Goal: Task Accomplishment & Management: Use online tool/utility

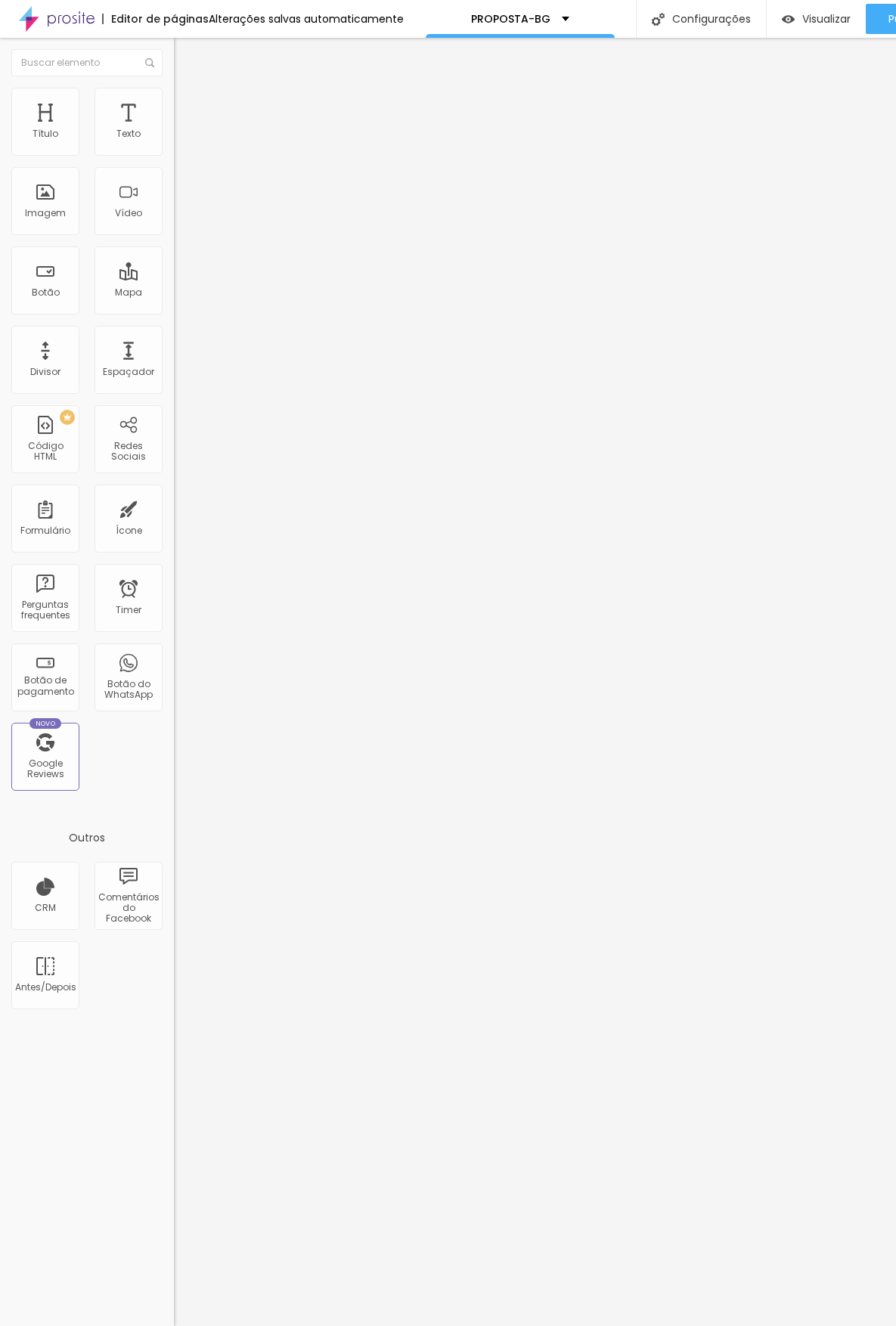
click at [180, 141] on icon "button" at bounding box center [184, 136] width 9 height 9
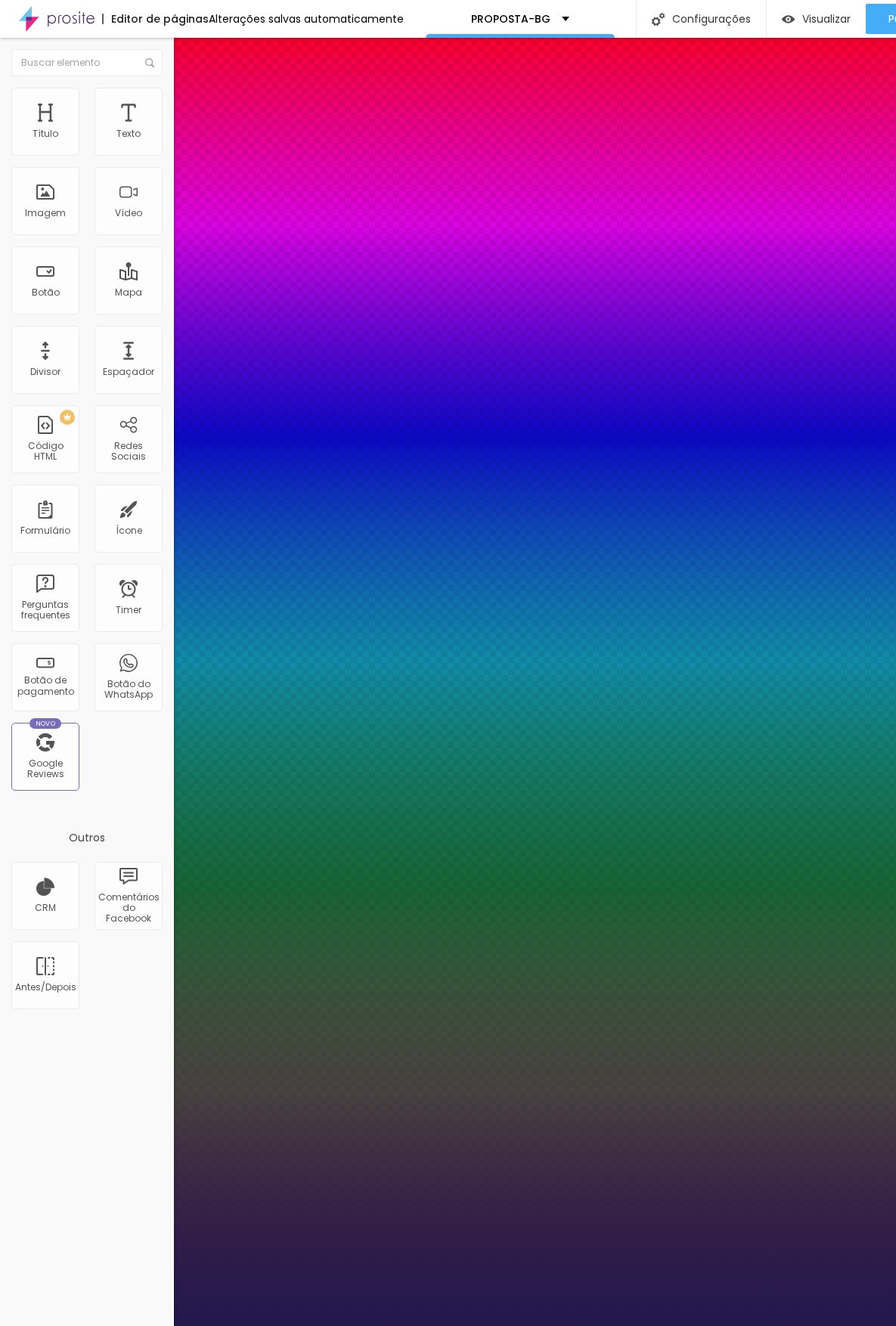
type input "1"
click at [599, 1325] on div at bounding box center [448, 1326] width 896 height 0
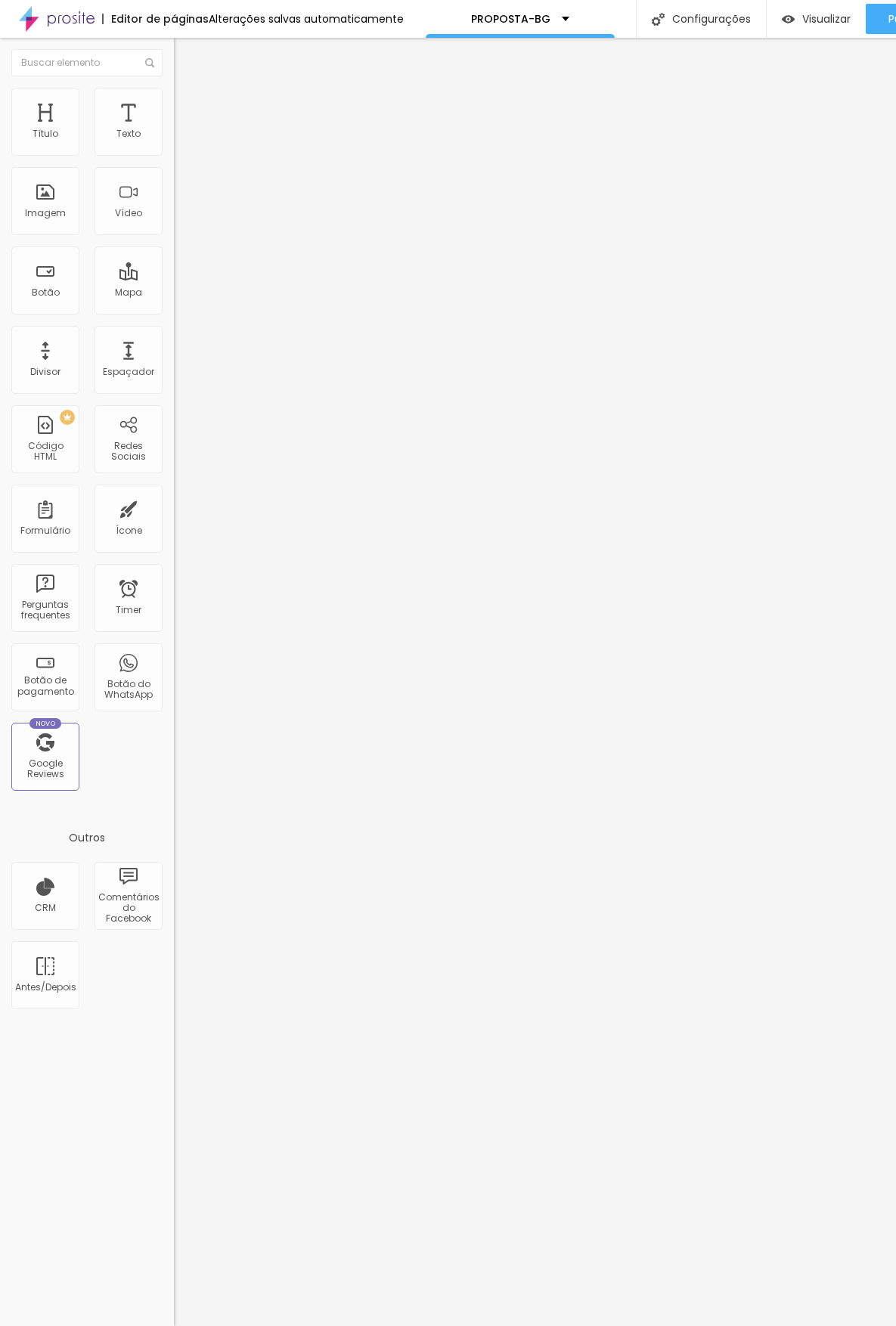
click at [180, 141] on icon "button" at bounding box center [184, 136] width 9 height 9
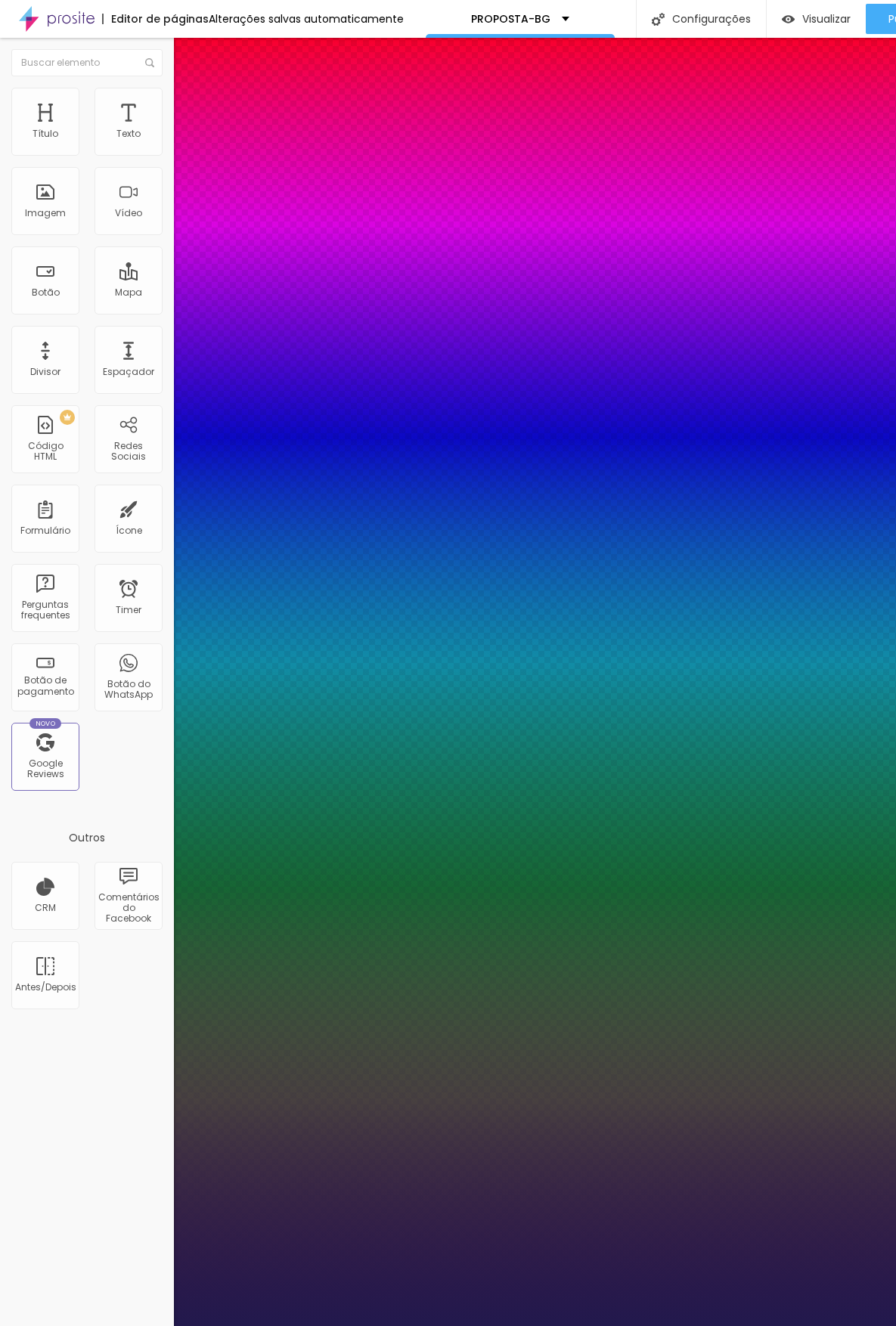
type input "1"
click at [836, 1325] on div at bounding box center [448, 1326] width 896 height 0
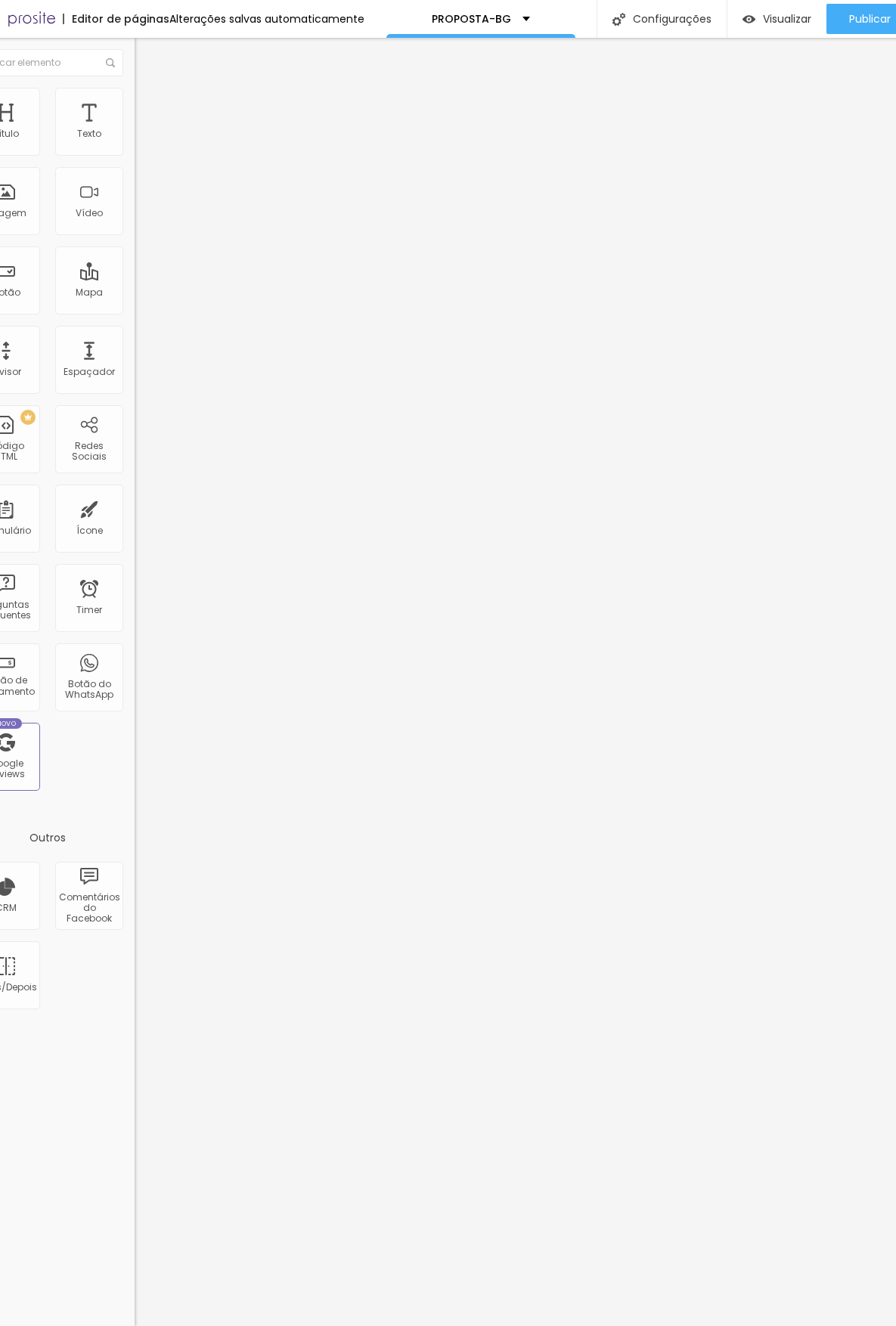
scroll to position [0, 72]
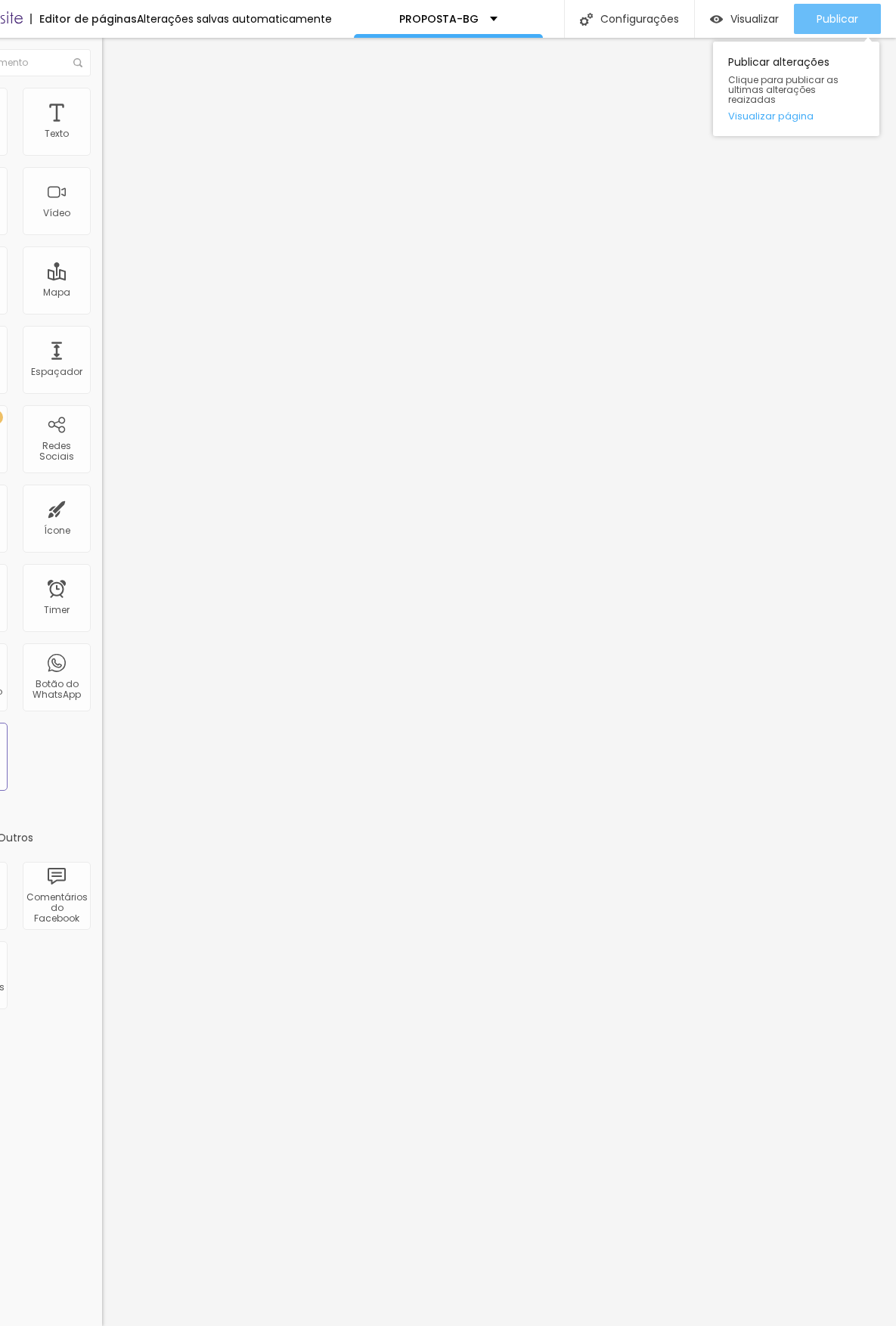
click at [824, 16] on span "Publicar" at bounding box center [837, 19] width 41 height 12
click at [821, 18] on span "Publicar" at bounding box center [837, 19] width 41 height 12
click at [102, 919] on div "Editar Texto Estilo Avançado Tipografia Voltar ao padrão Sombra DESATIVADO Volt…" at bounding box center [189, 682] width 174 height 1288
click at [824, 20] on span "Publicar" at bounding box center [837, 19] width 41 height 12
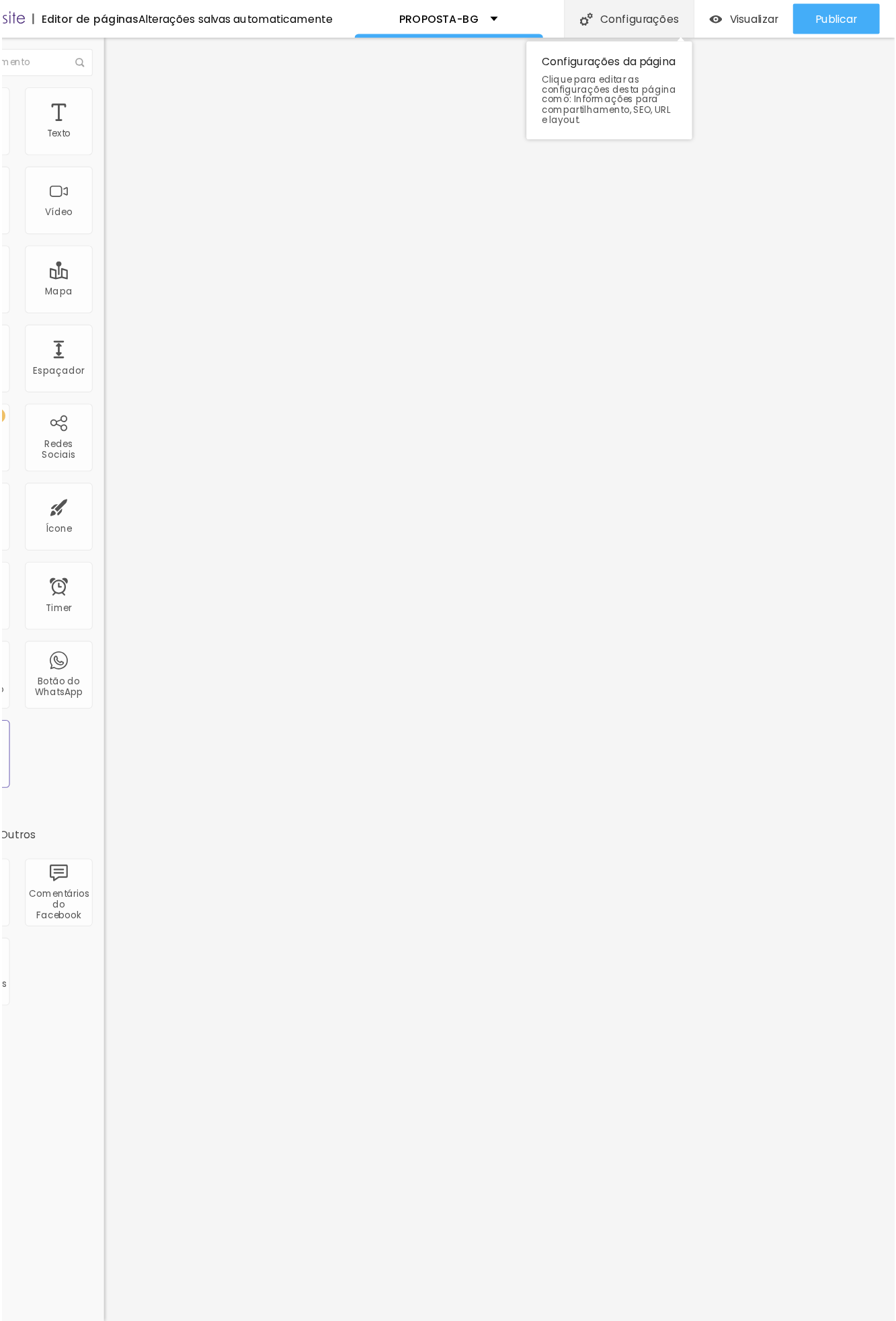
scroll to position [0, 0]
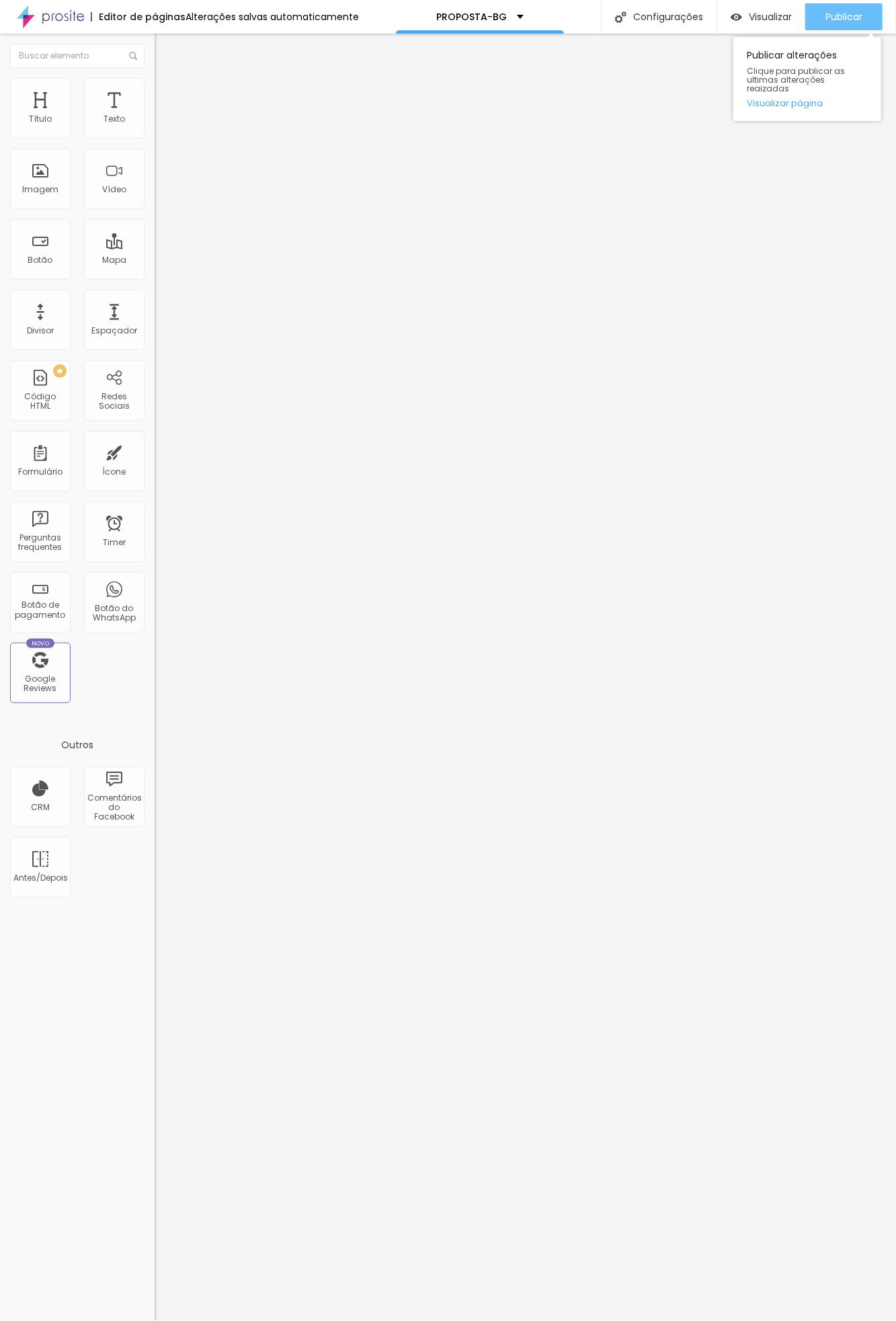
click at [796, 12] on span "Publicar" at bounding box center [844, 17] width 37 height 11
click at [796, 13] on span "Publicar" at bounding box center [844, 17] width 37 height 11
click at [774, 15] on span "Visualizar" at bounding box center [758, 17] width 43 height 11
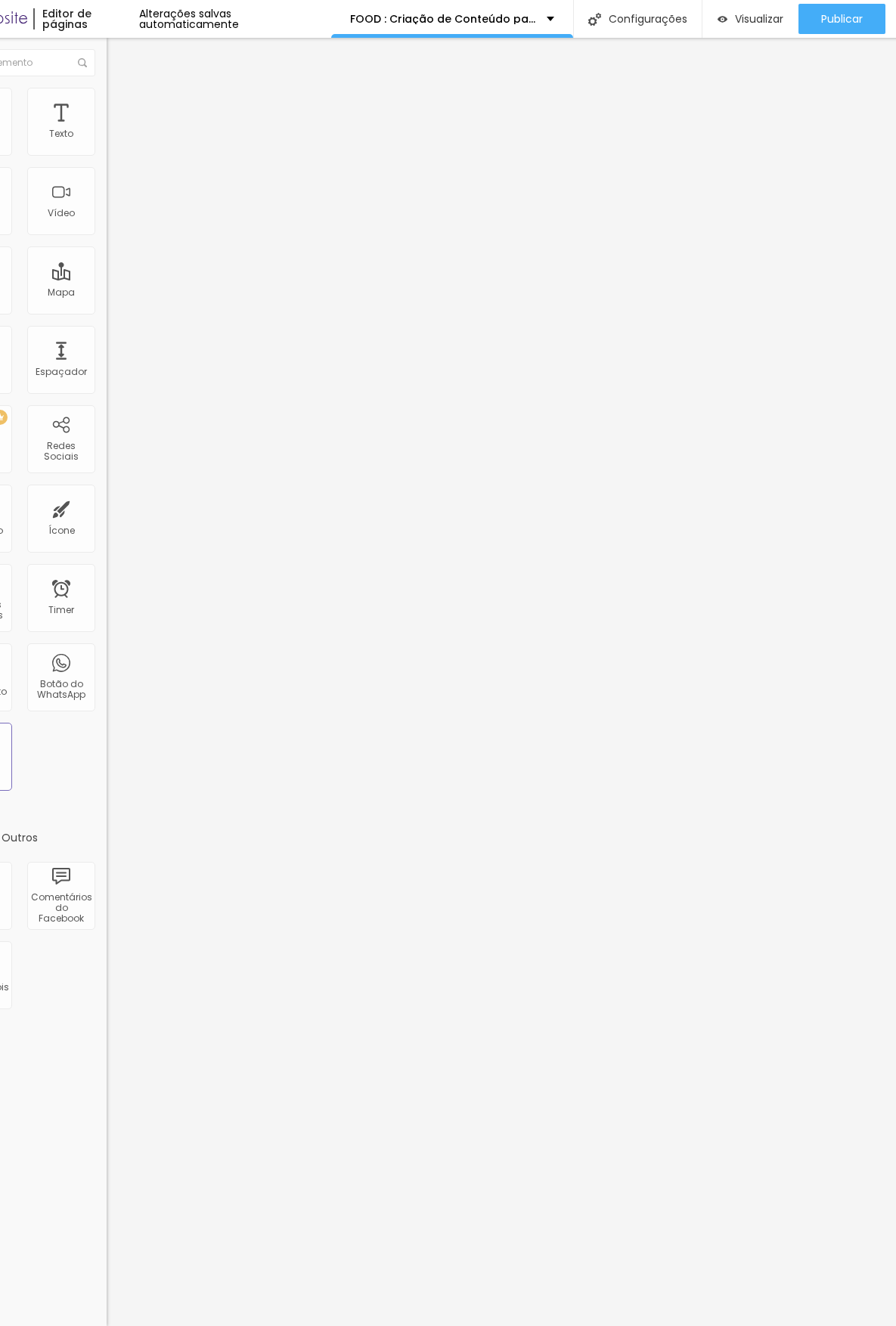
scroll to position [0, 72]
click at [829, 19] on span "Publicar" at bounding box center [837, 19] width 41 height 12
click at [830, 14] on span "Publicar" at bounding box center [837, 19] width 41 height 12
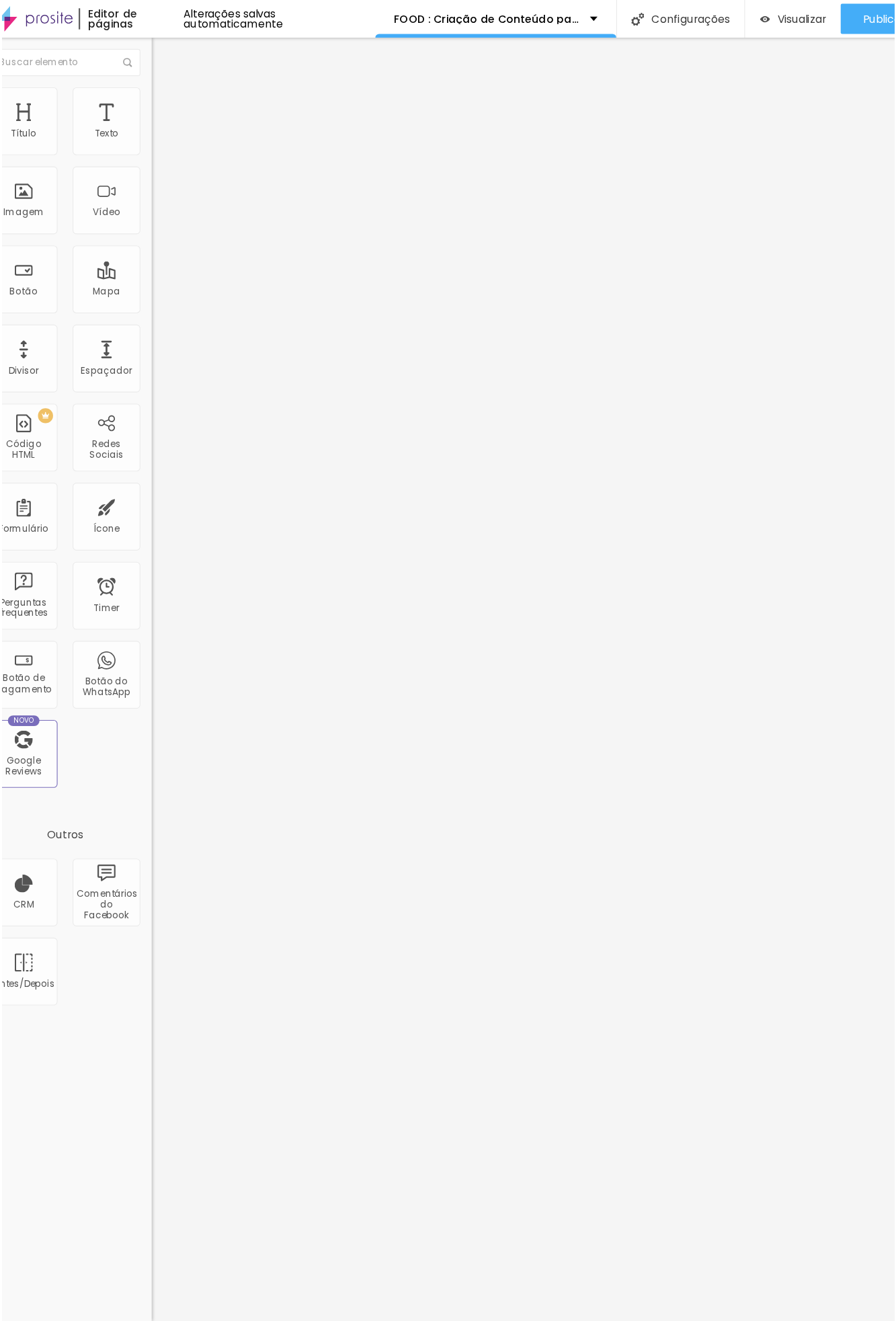
scroll to position [0, 0]
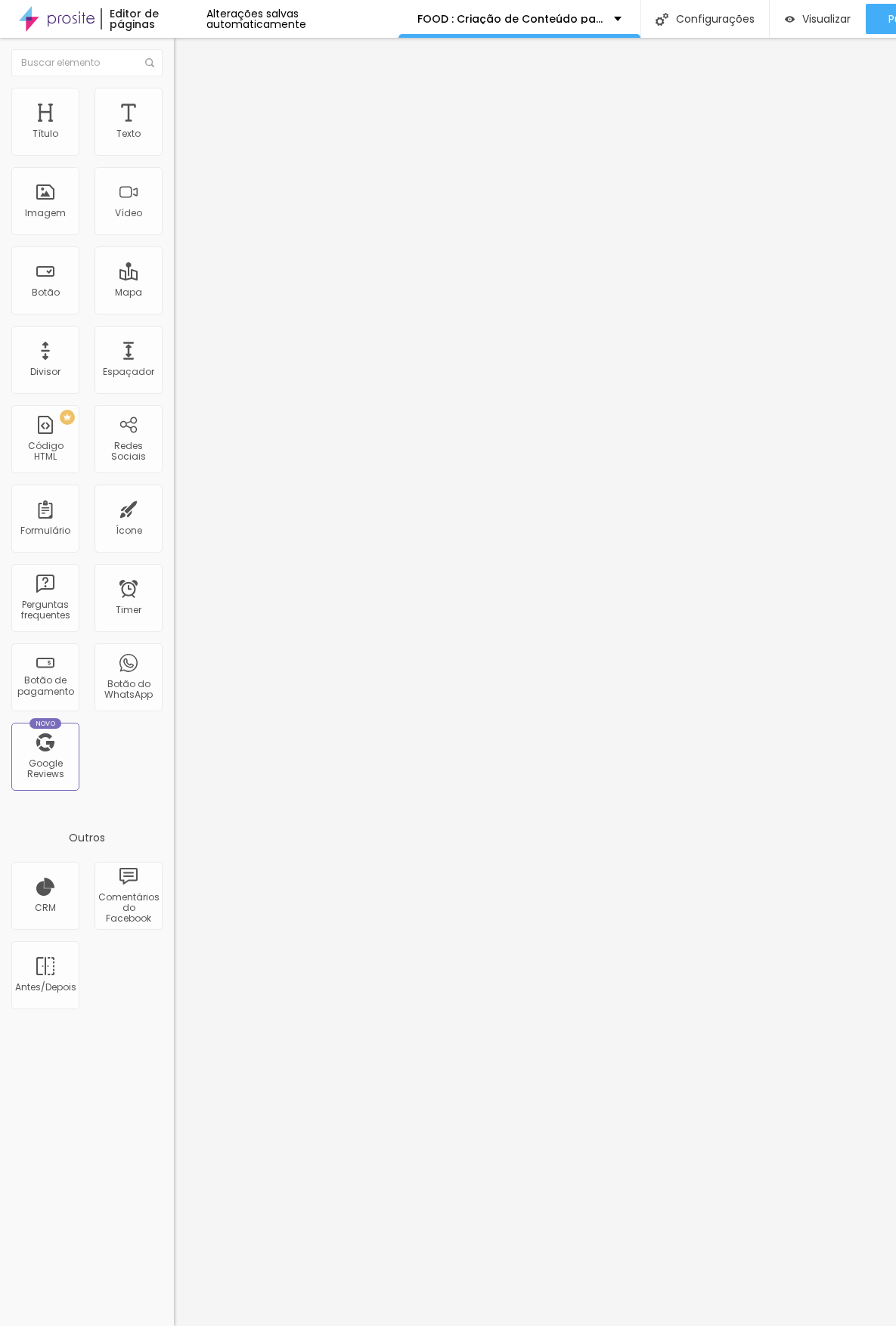
click at [181, 139] on icon "button" at bounding box center [184, 136] width 6 height 6
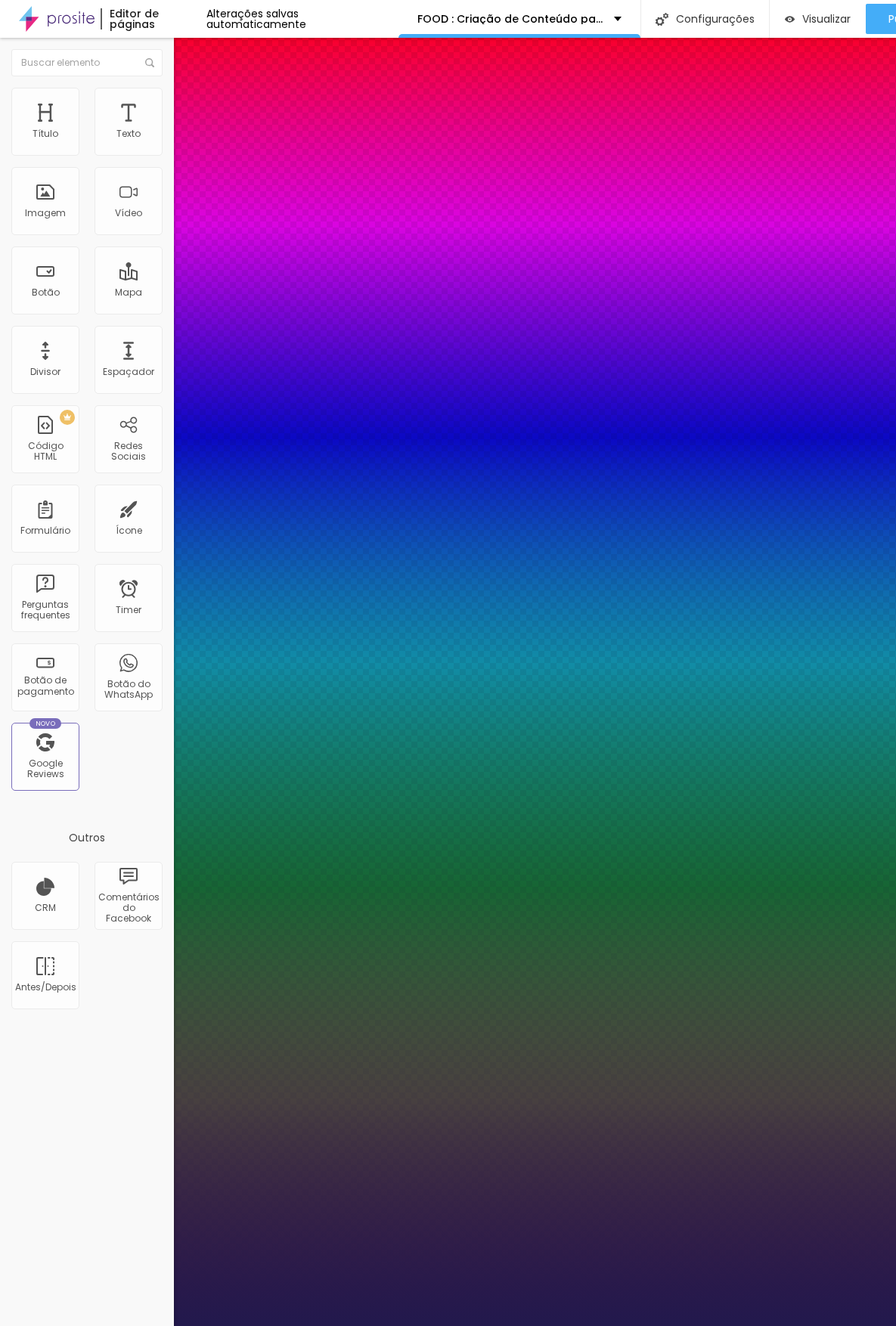
type input "1"
type input "1.2"
drag, startPoint x: 249, startPoint y: 363, endPoint x: 241, endPoint y: 363, distance: 8.0
type input "1.1"
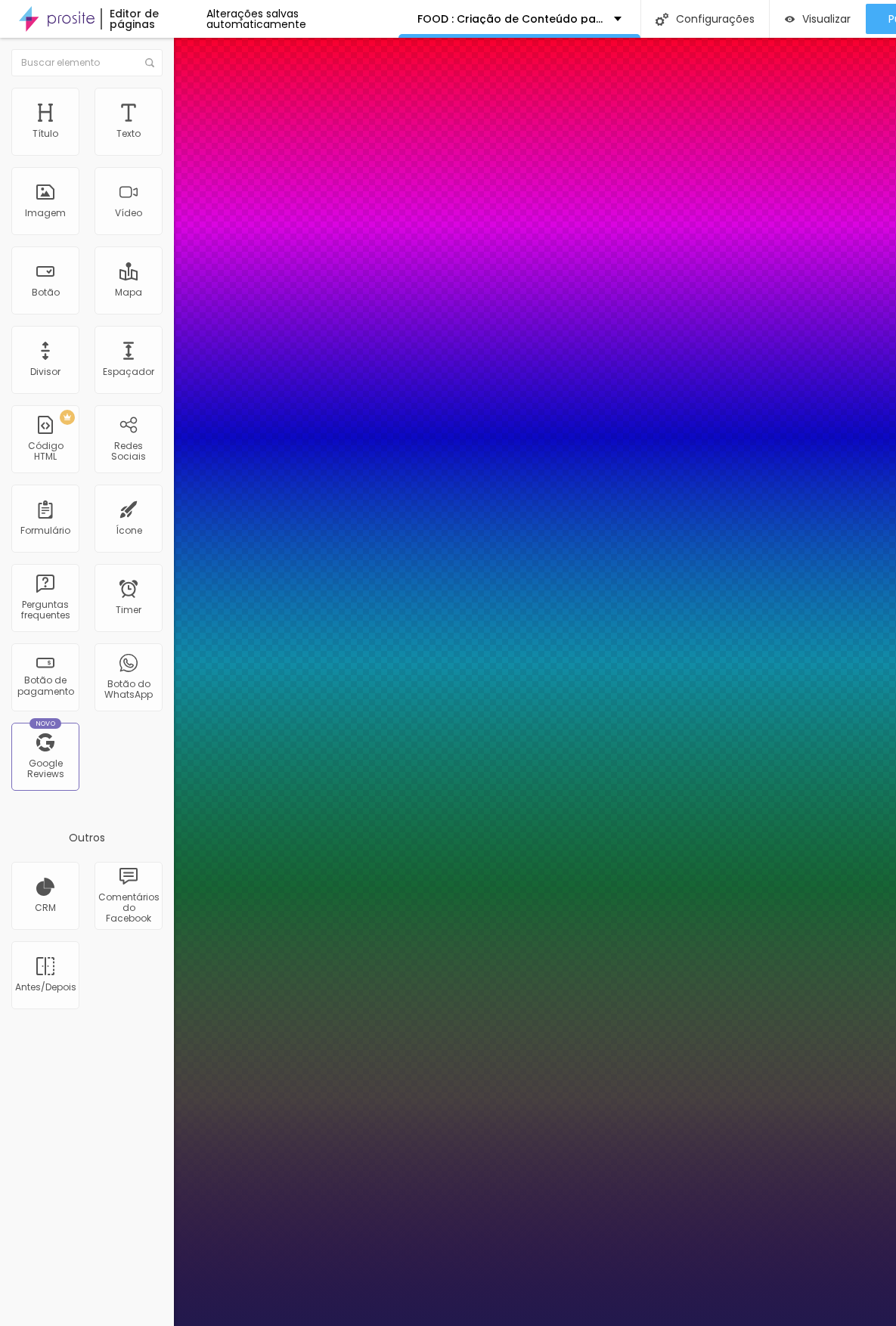
type input "1"
type input "1.1"
type input "1"
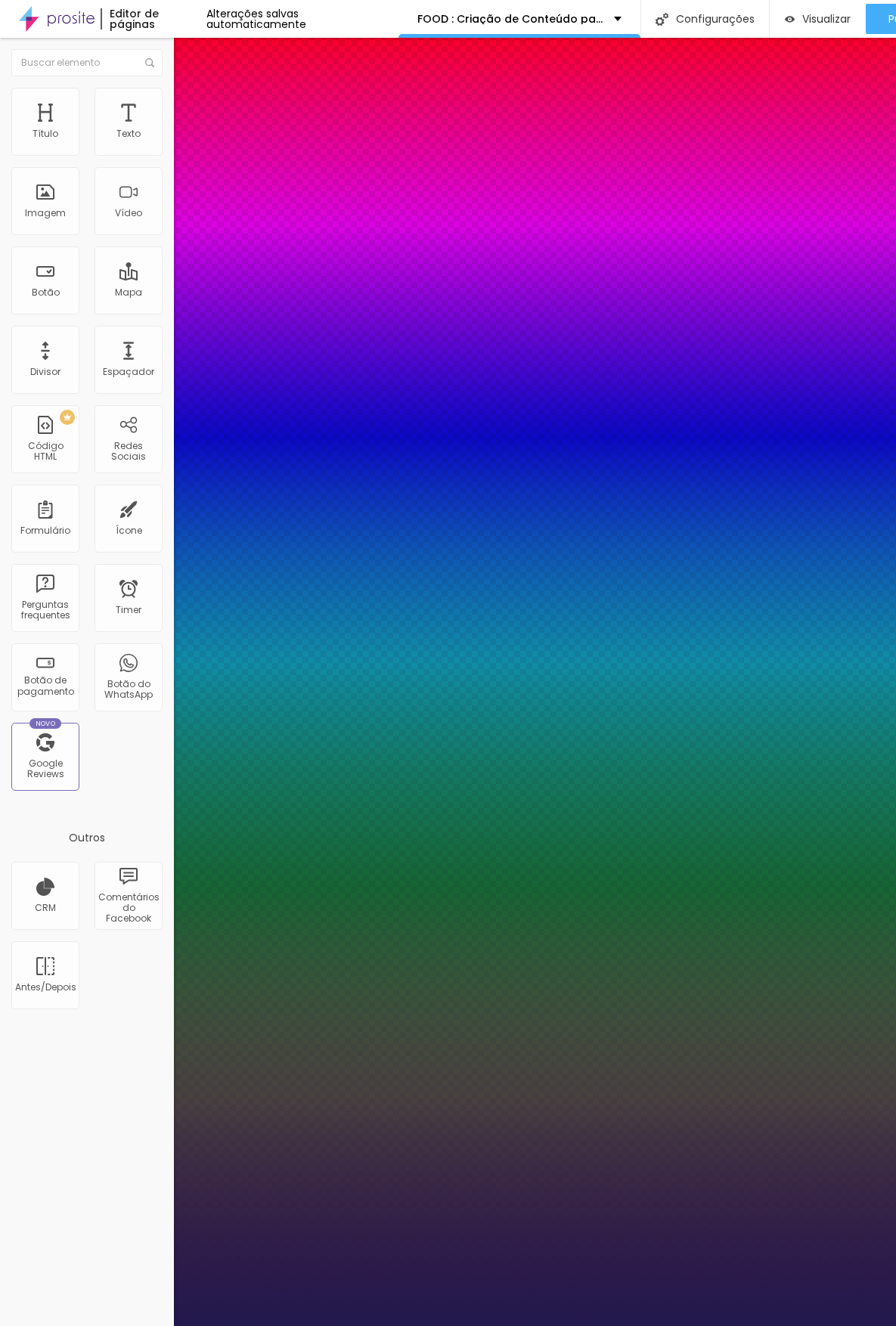
type input "1"
type input "0.9"
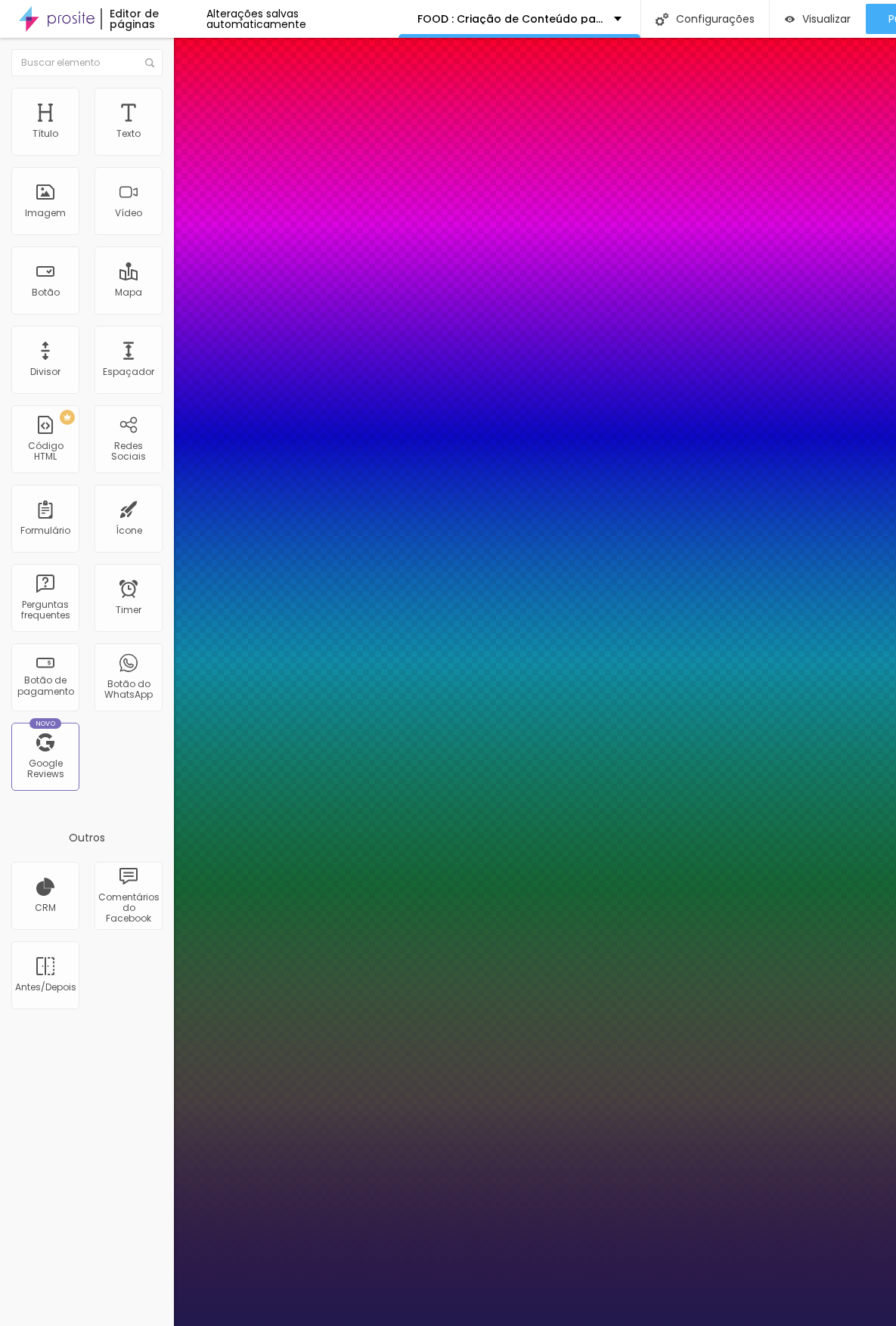
drag, startPoint x: 237, startPoint y: 363, endPoint x: 226, endPoint y: 362, distance: 11.0
type input "0.9"
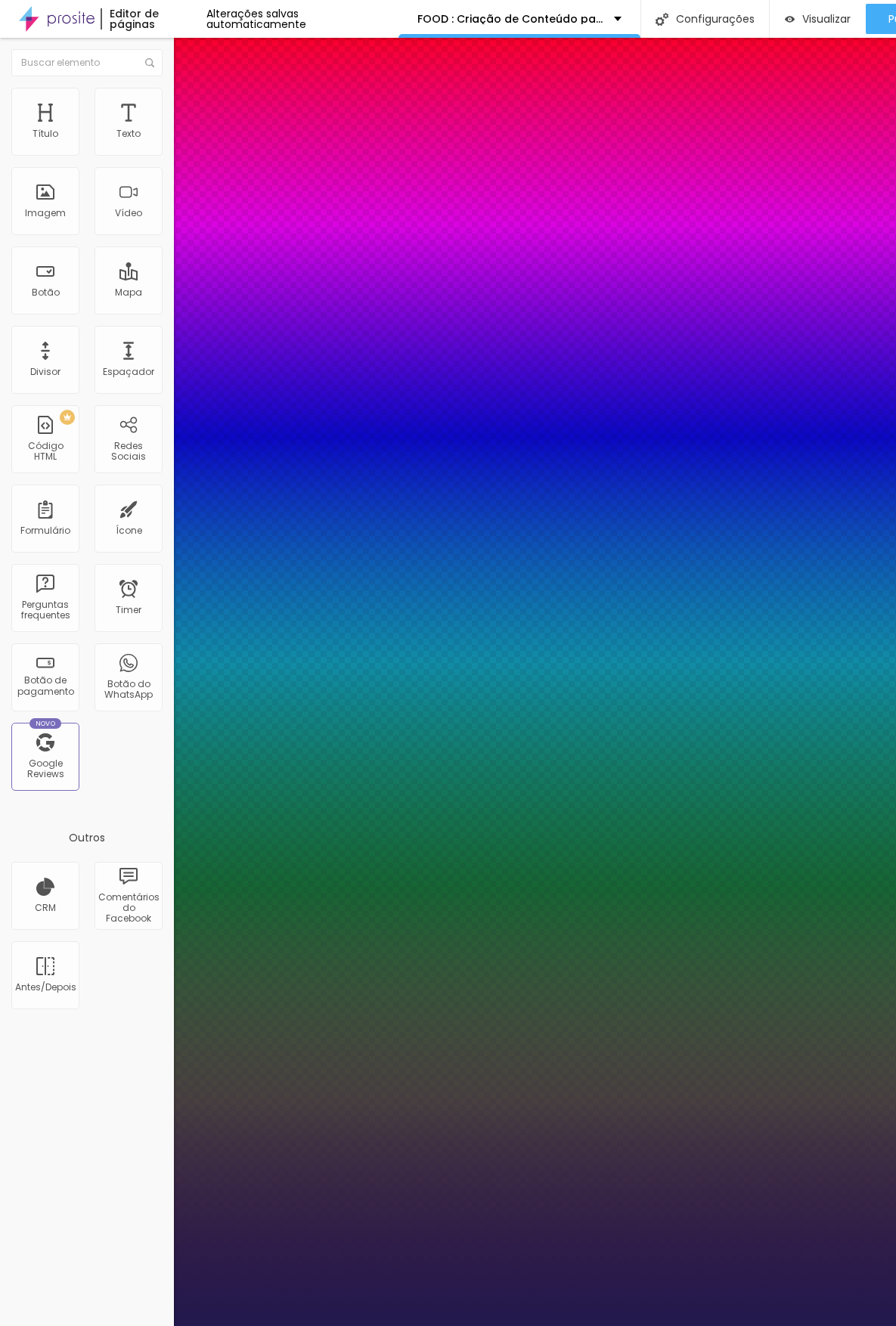
type input "1"
type input "0.8"
type input "1"
type input "0.7"
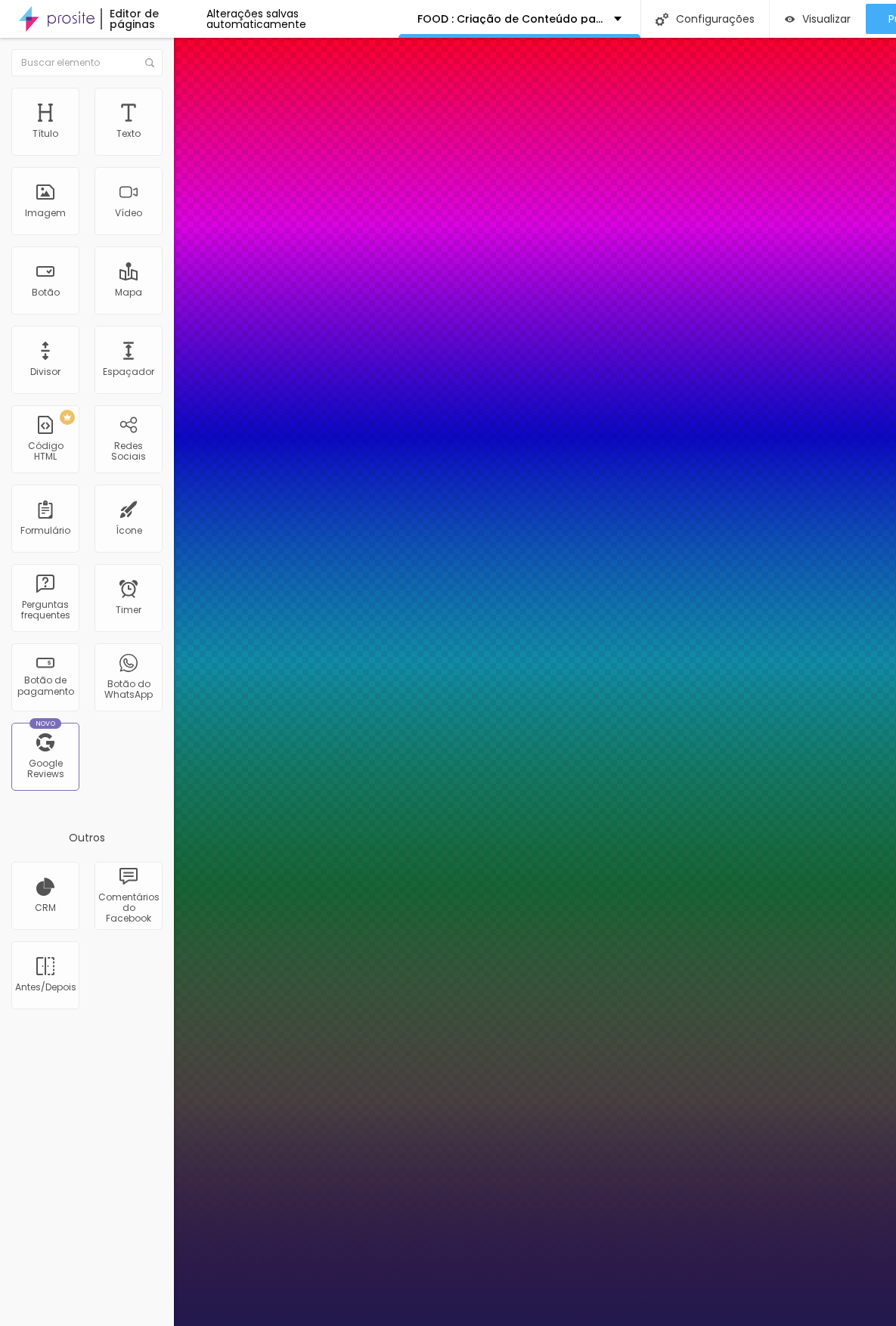
type input "0.7"
type input "1"
type input "0.6"
type input "1"
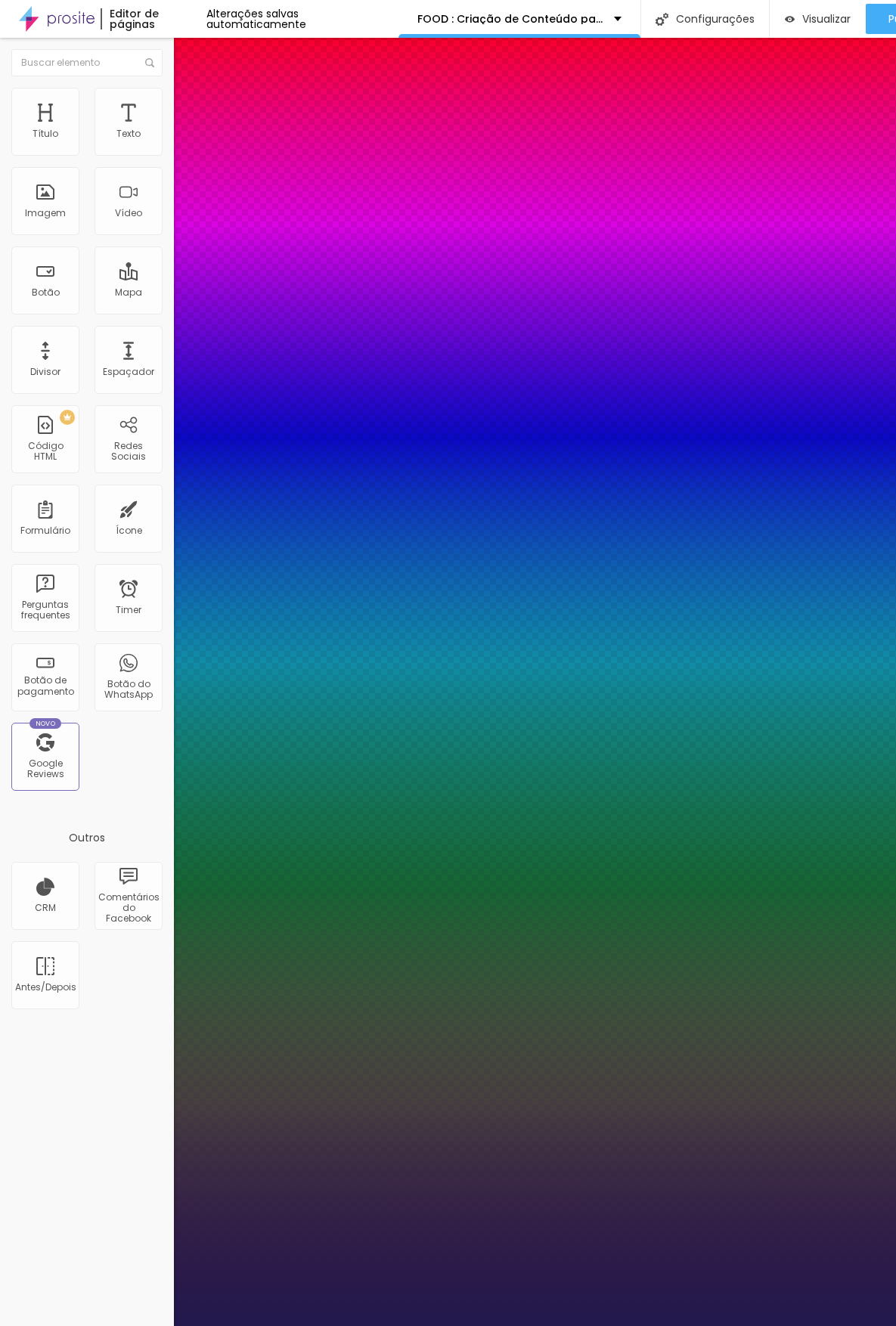
type input "0.5"
drag, startPoint x: 222, startPoint y: 362, endPoint x: 189, endPoint y: 360, distance: 33.1
type input "0.5"
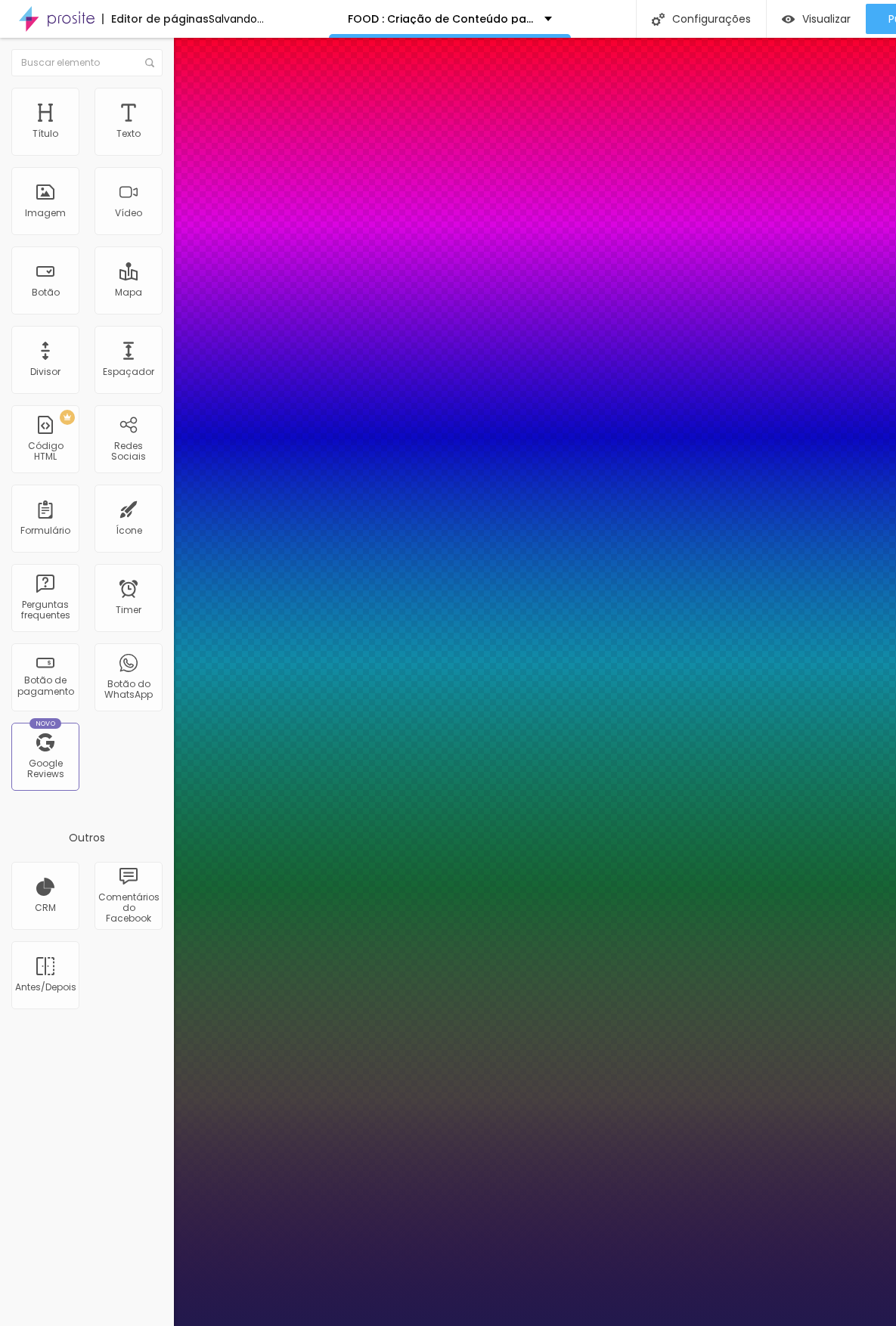
type input "1"
type input "0.6"
type input "1"
type input "0.7"
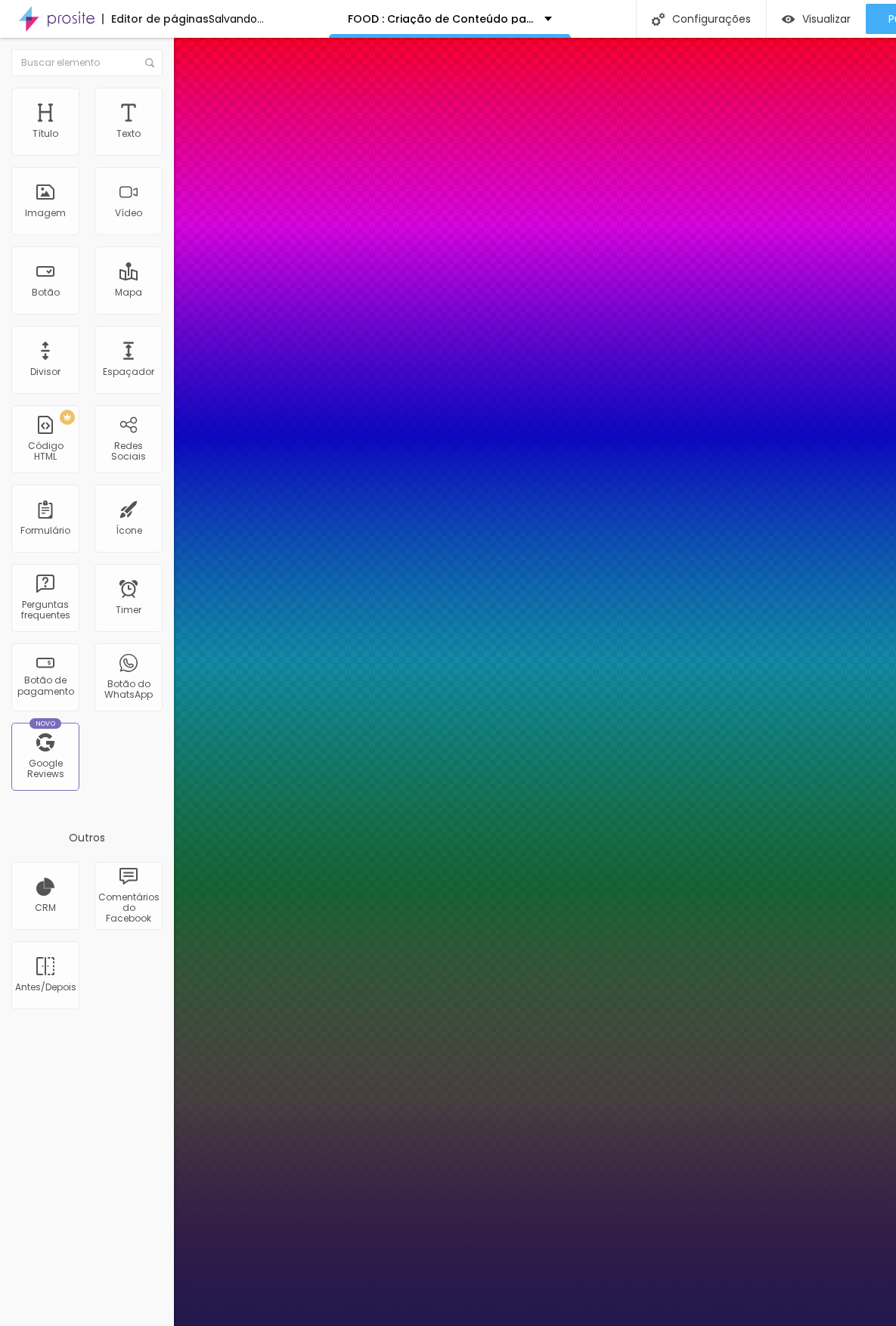
type input "0.7"
type input "1"
type input "0.8"
type input "1"
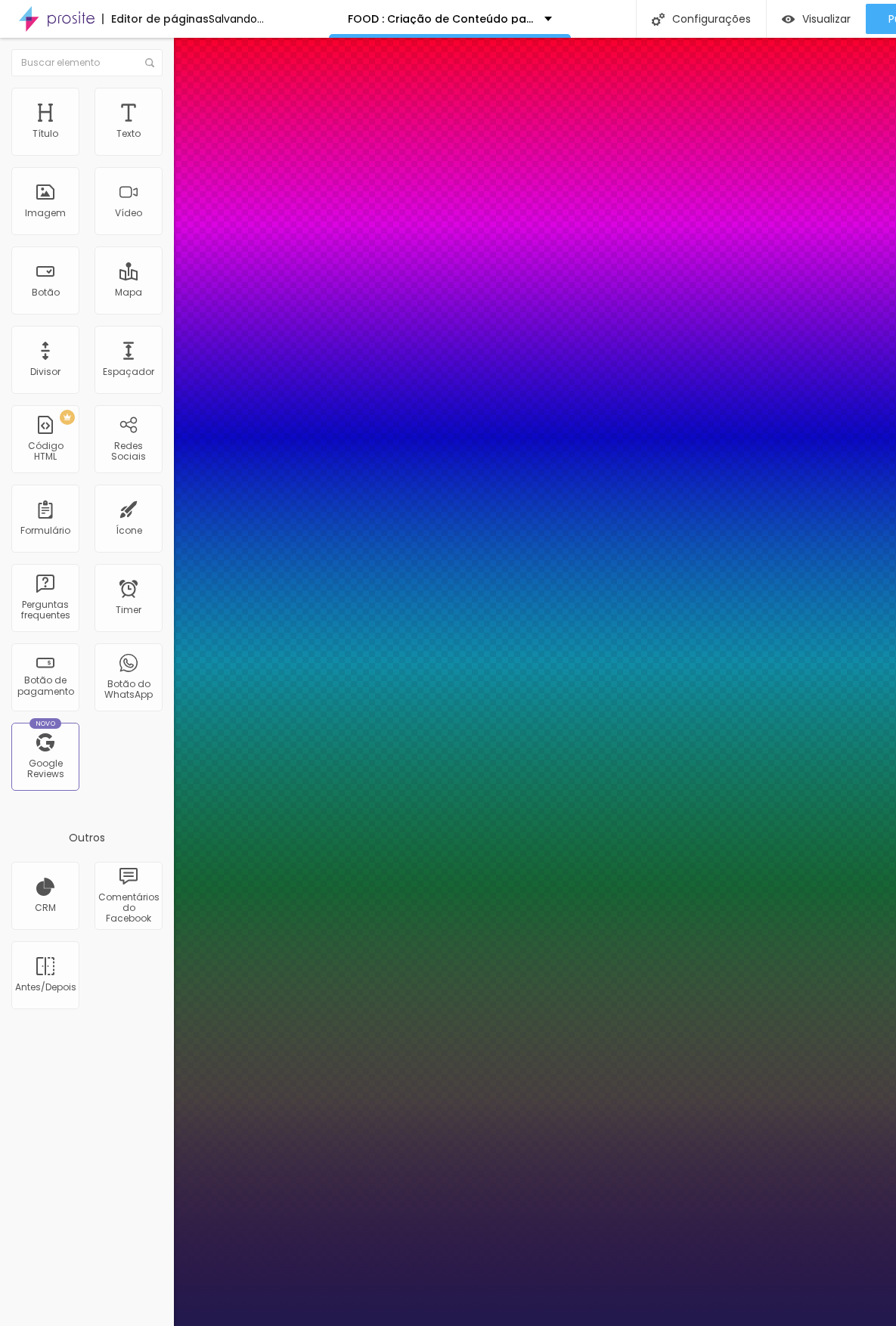
type input "0.9"
type input "1"
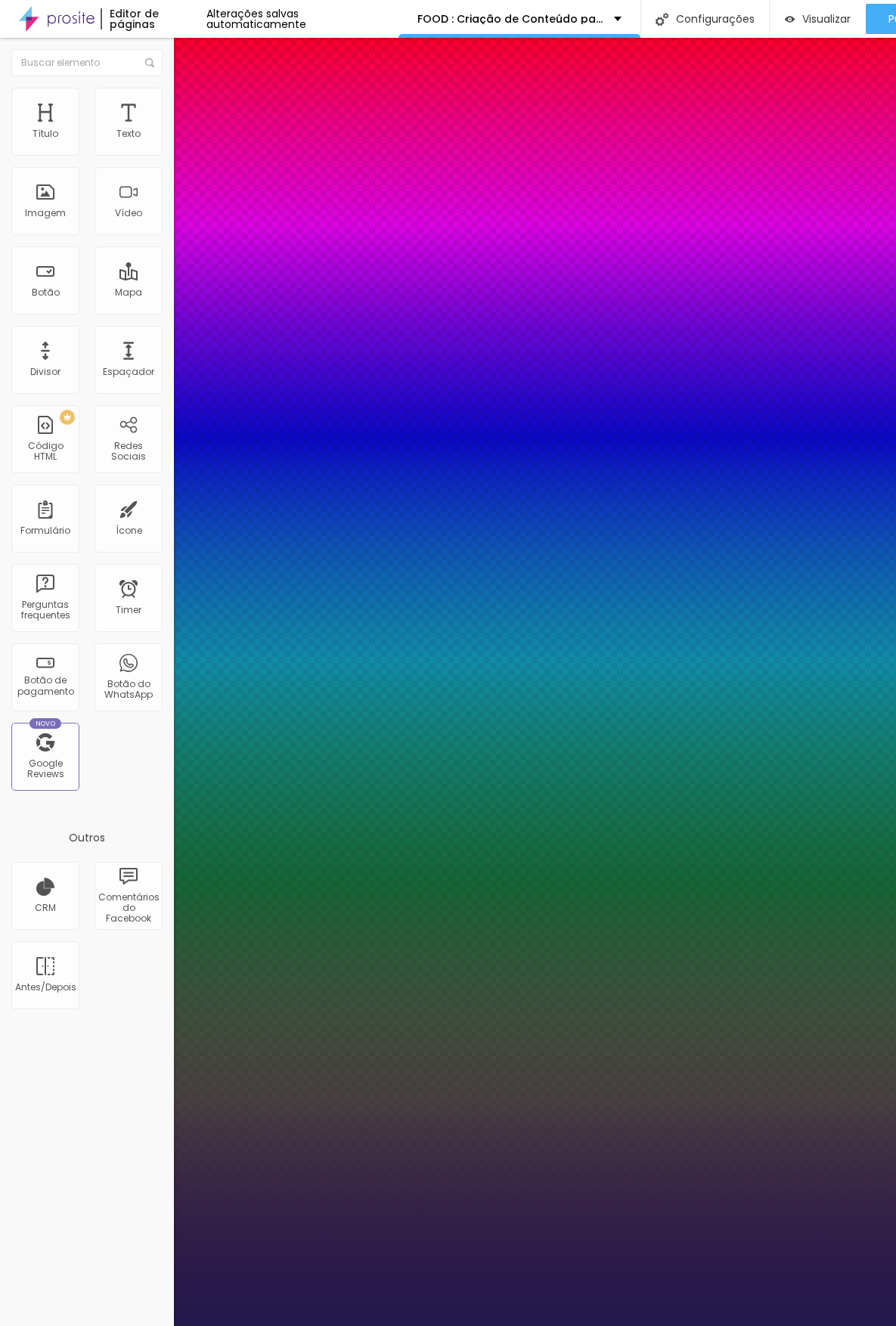
type input "1"
type input "1.1"
type input "1"
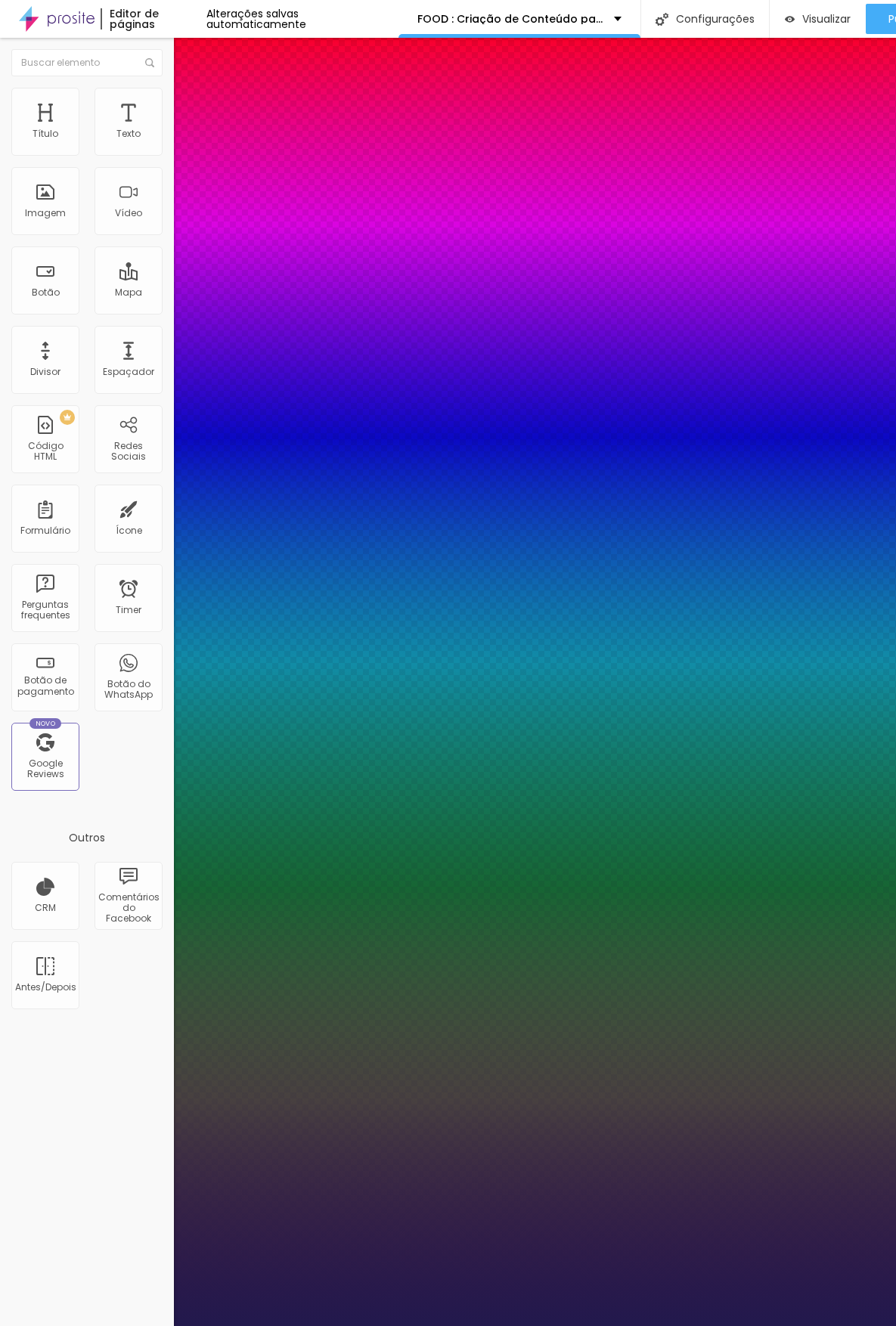
type input "1"
drag, startPoint x: 189, startPoint y: 360, endPoint x: 233, endPoint y: 355, distance: 44.3
type input "1"
click at [127, 1325] on div at bounding box center [448, 1326] width 896 height 0
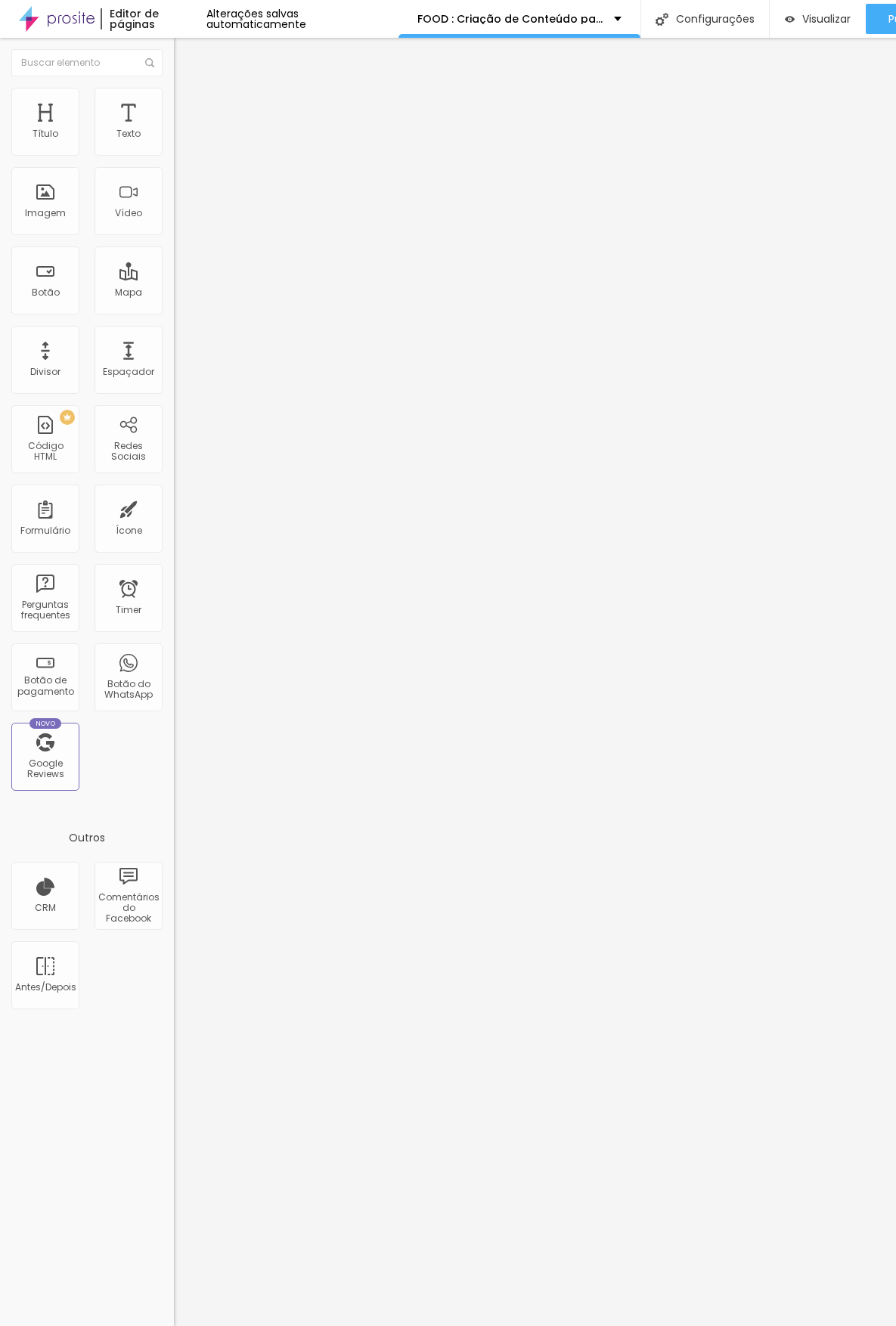
click at [188, 104] on span "Avançado" at bounding box center [213, 98] width 50 height 13
type input "4"
type input "0"
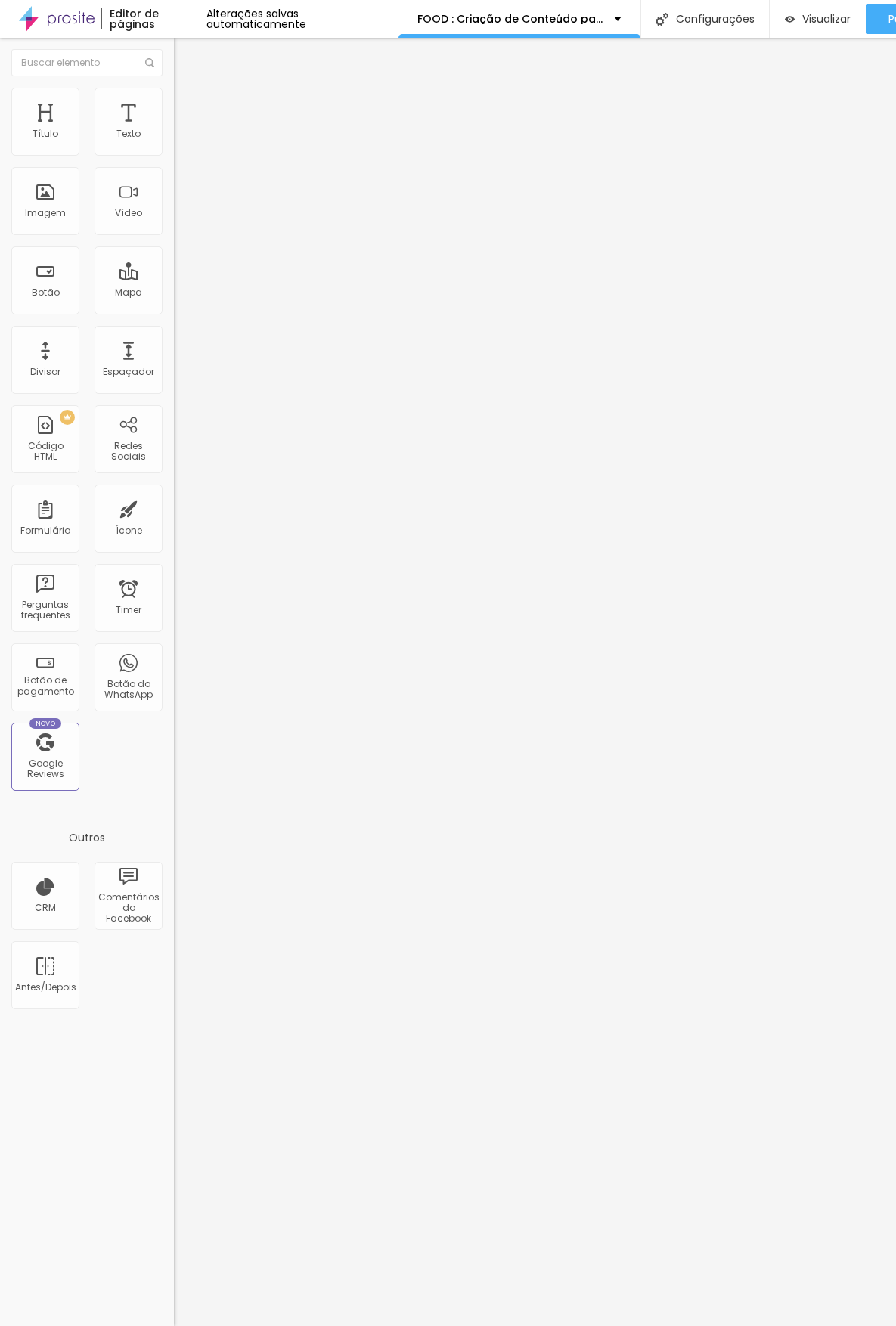
drag, startPoint x: 38, startPoint y: 177, endPoint x: 13, endPoint y: 178, distance: 25.0
type input "0"
click at [174, 492] on input "range" at bounding box center [223, 498] width 98 height 12
click at [188, 104] on span "Avançado" at bounding box center [213, 98] width 50 height 13
type input "13"
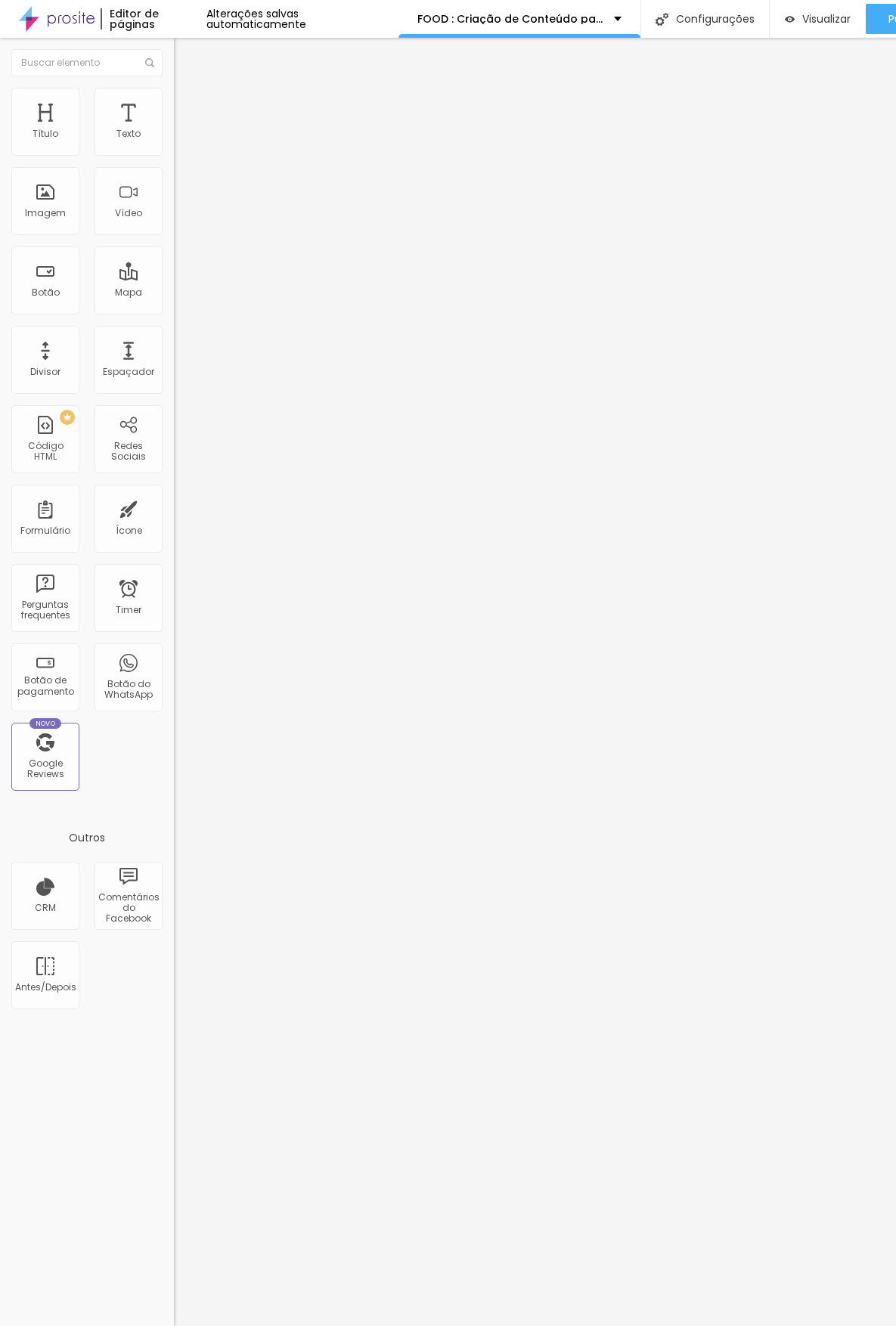
type input "13"
type input "11"
type input "9"
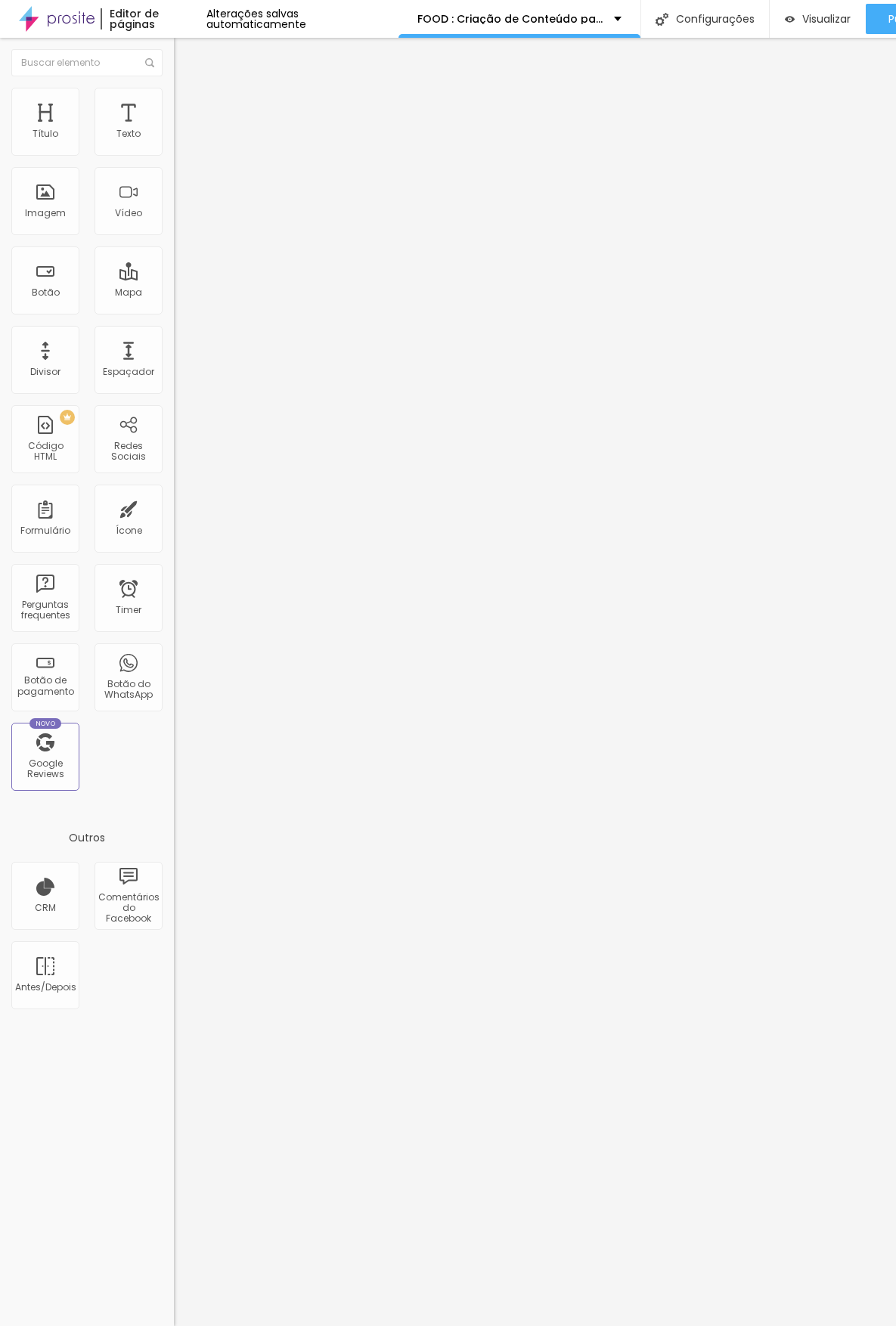
type input "8"
type input "7"
type input "6"
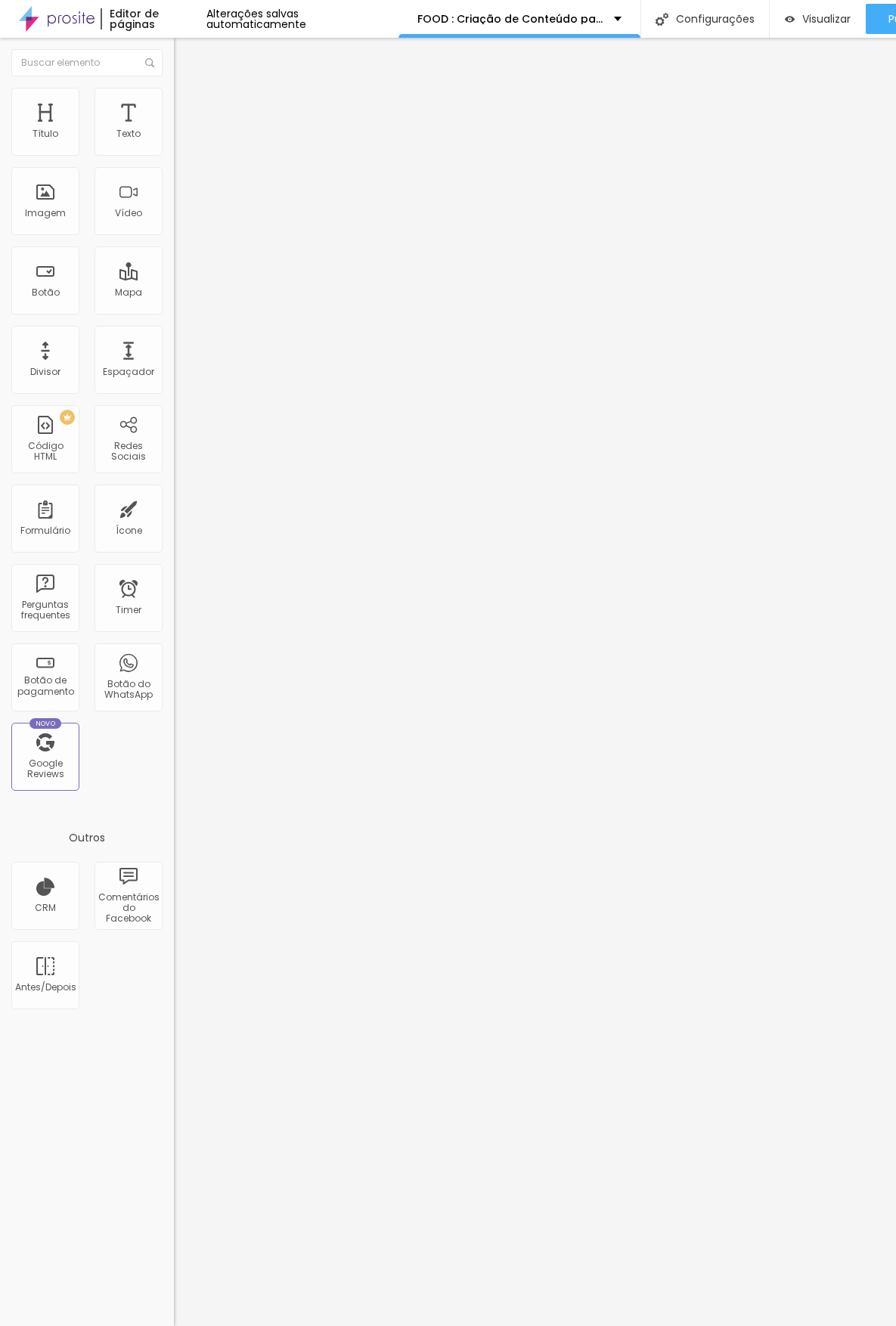
type input "6"
type input "4"
type input "2"
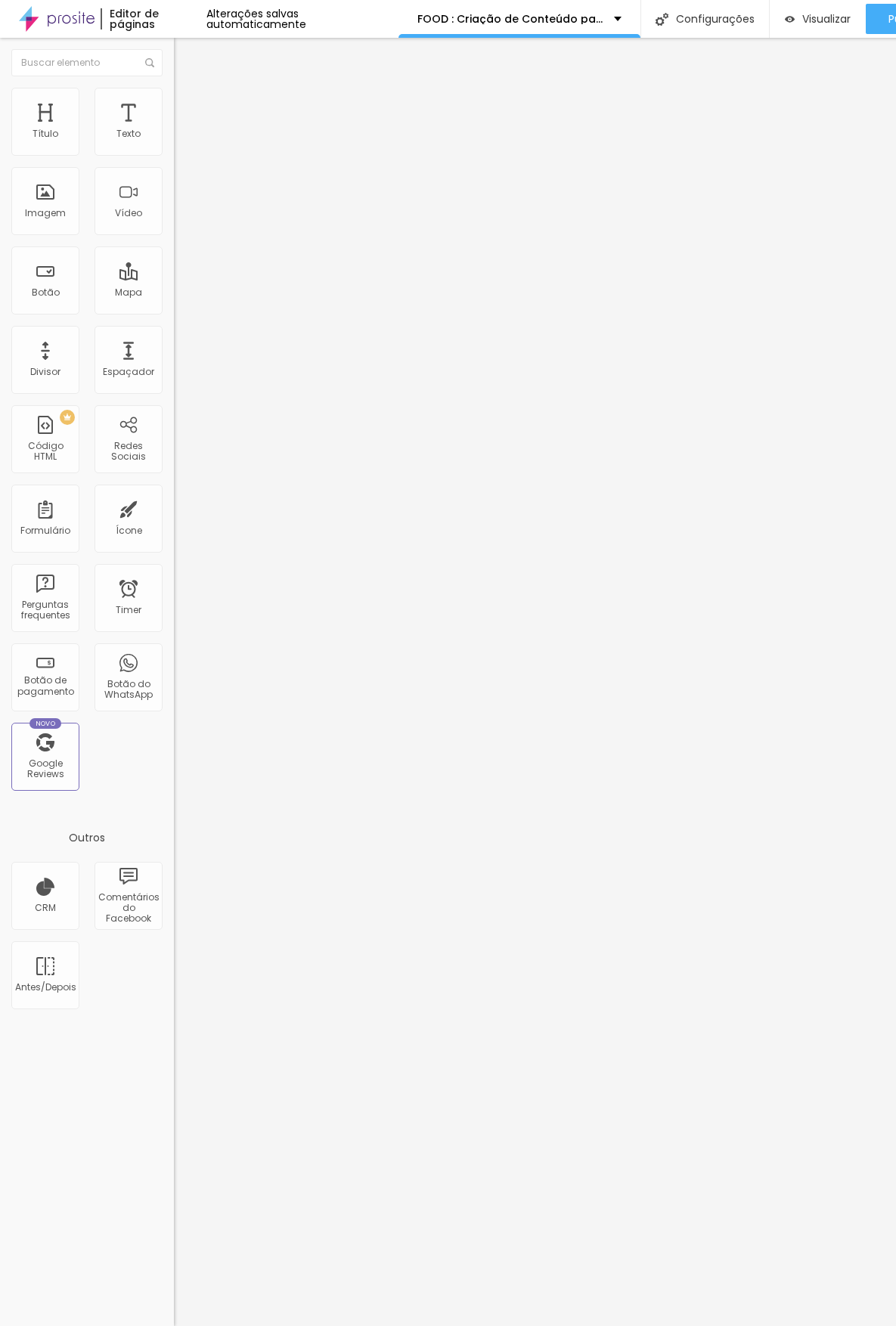
type input "0"
type input "1"
type input "2"
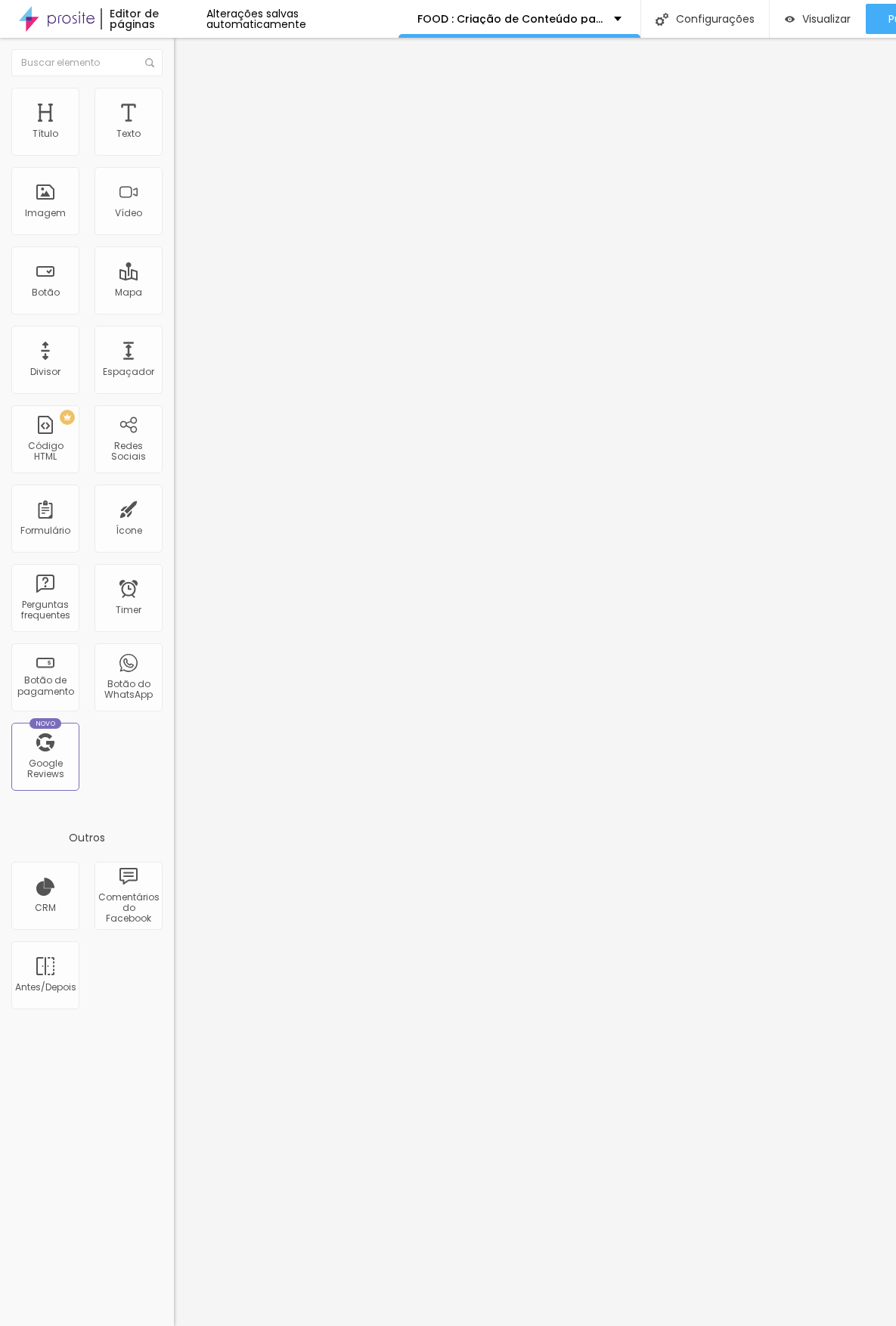
type input "2"
type input "3"
type input "5"
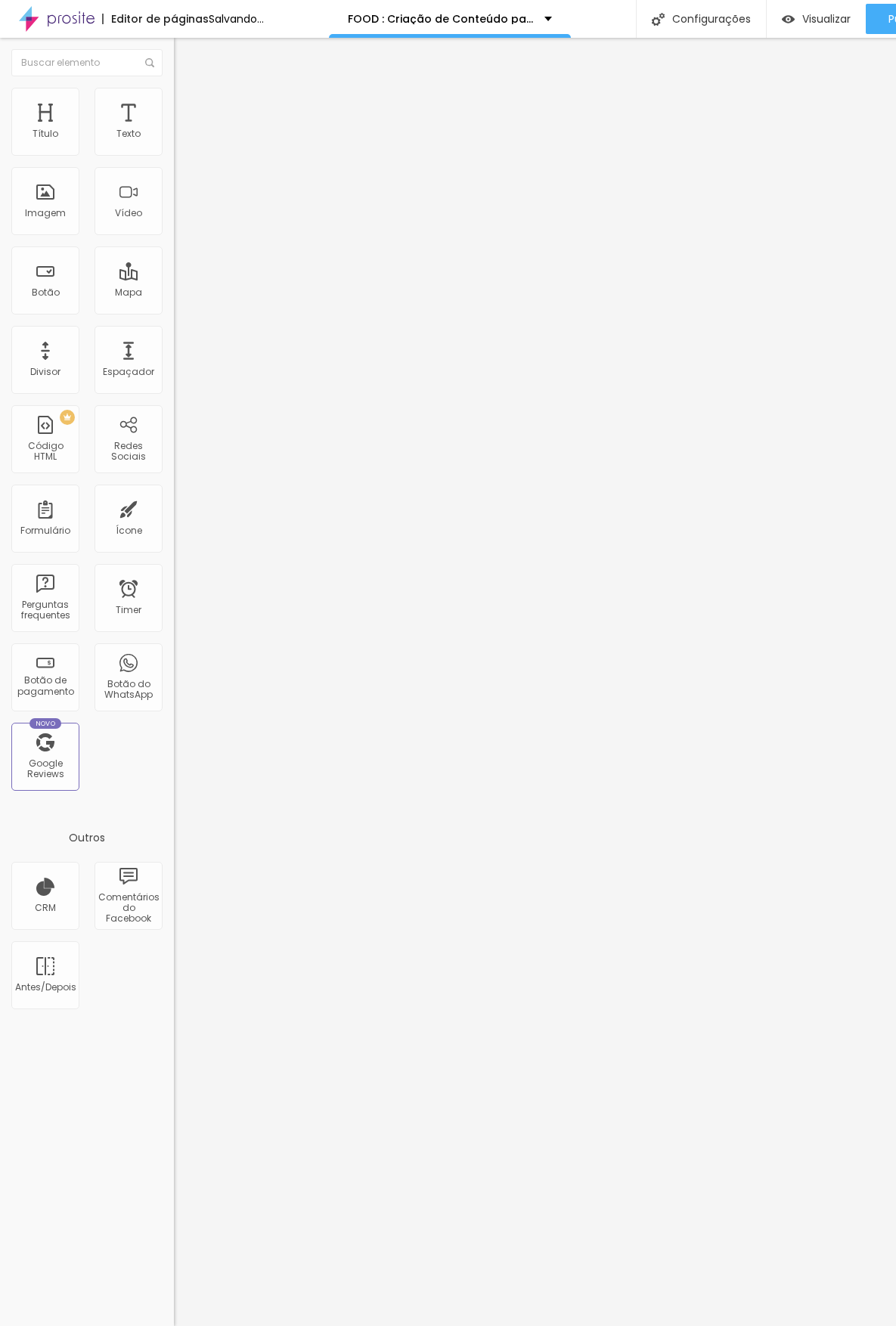
type input "5"
click at [174, 278] on input "range" at bounding box center [223, 284] width 98 height 12
click at [181, 139] on icon "button" at bounding box center [184, 136] width 6 height 6
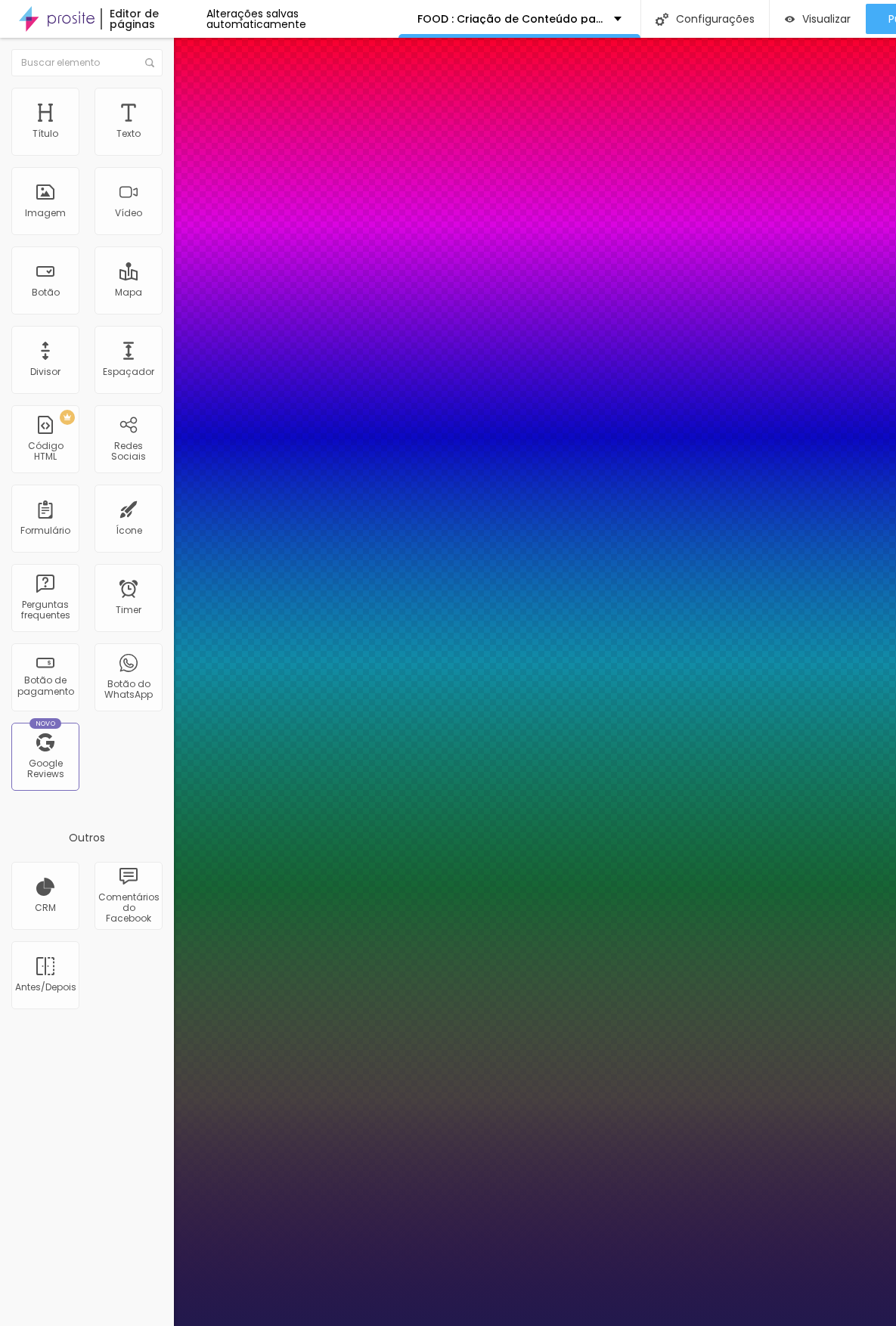
type input "1"
click at [132, 1325] on div at bounding box center [448, 1326] width 896 height 0
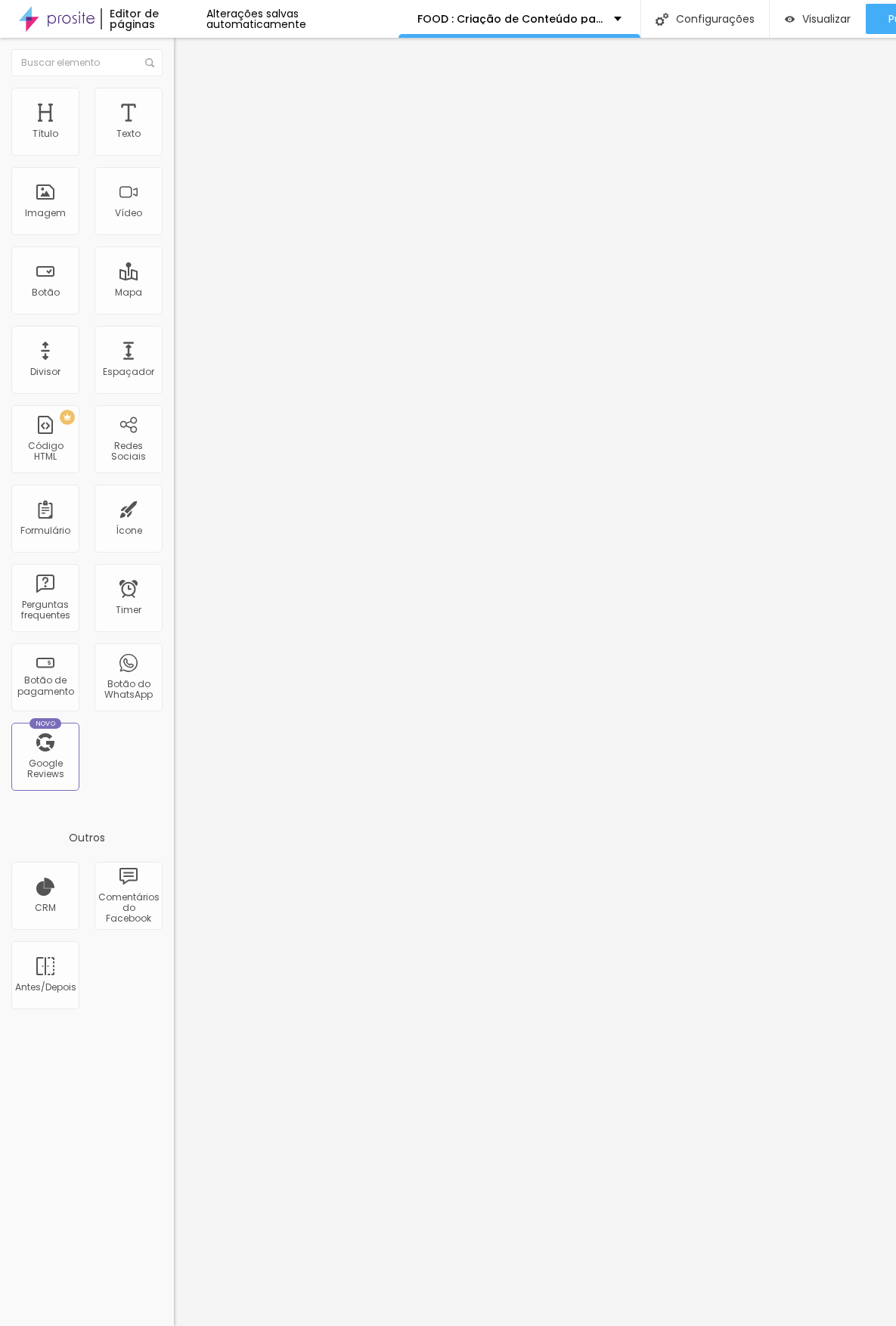
click at [188, 104] on span "Avançado" at bounding box center [213, 98] width 50 height 13
type input "11"
type input "9"
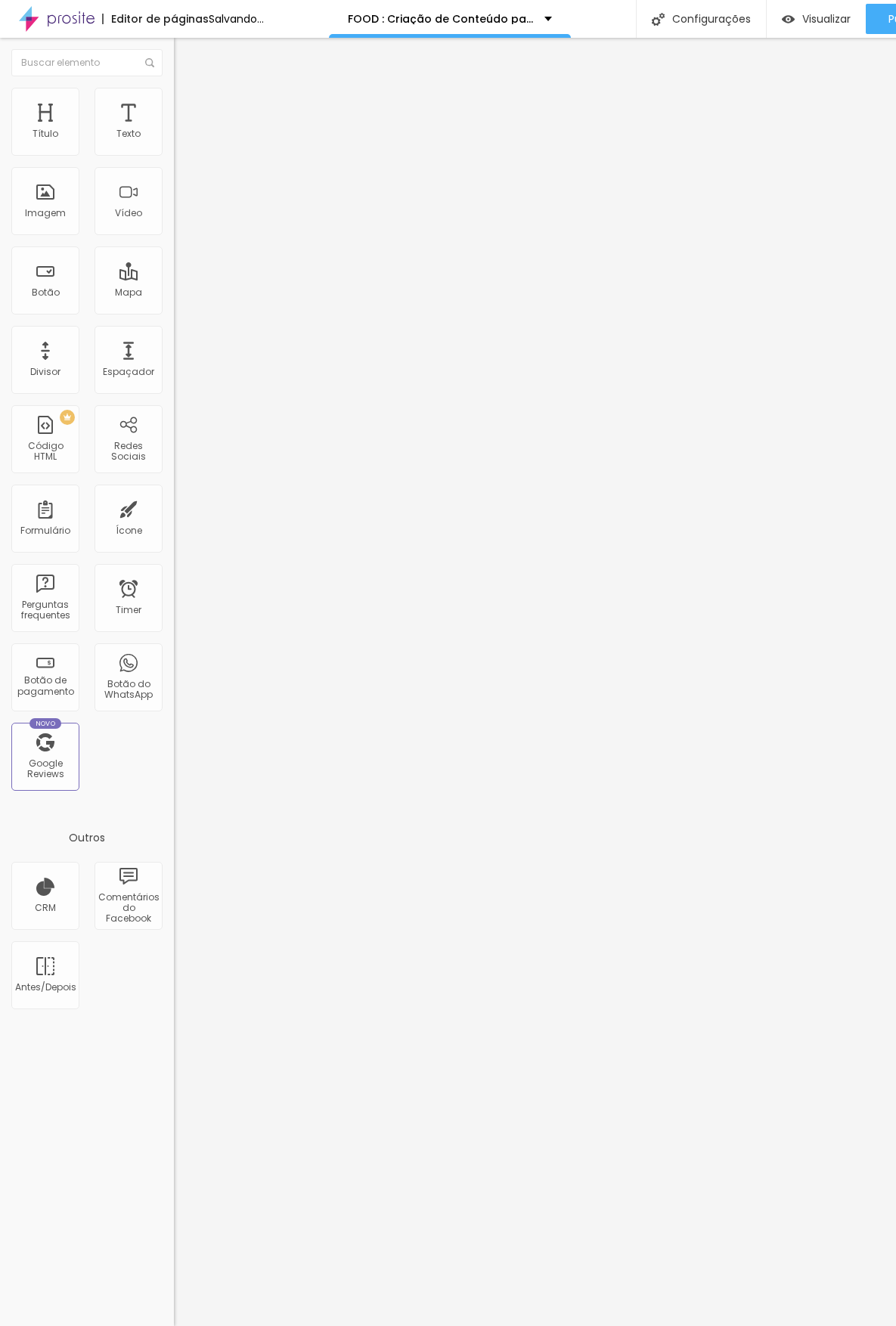
type input "7"
type input "6"
type input "5"
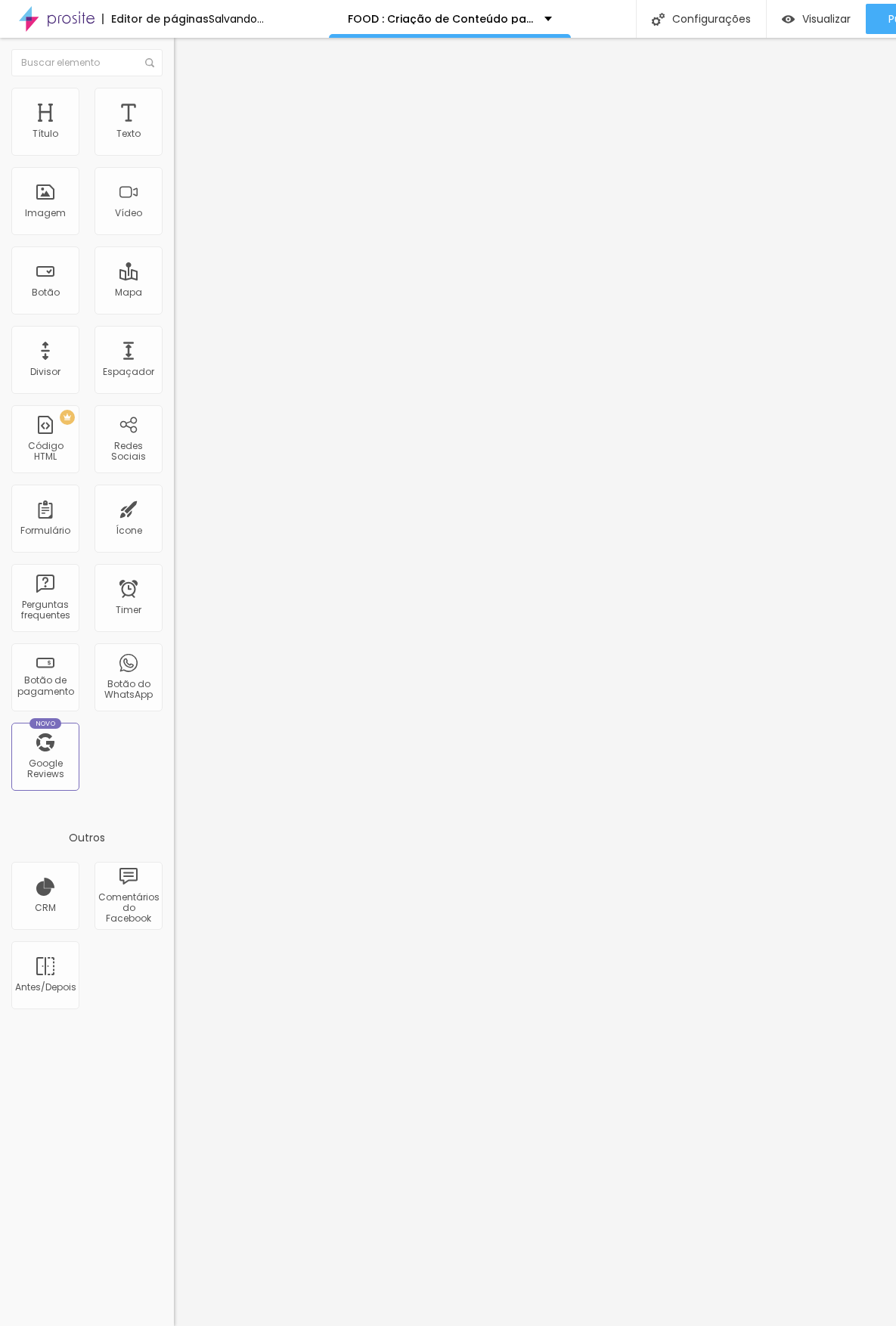
type input "5"
type input "4"
drag, startPoint x: 47, startPoint y: 147, endPoint x: 40, endPoint y: 149, distance: 7.3
type input "4"
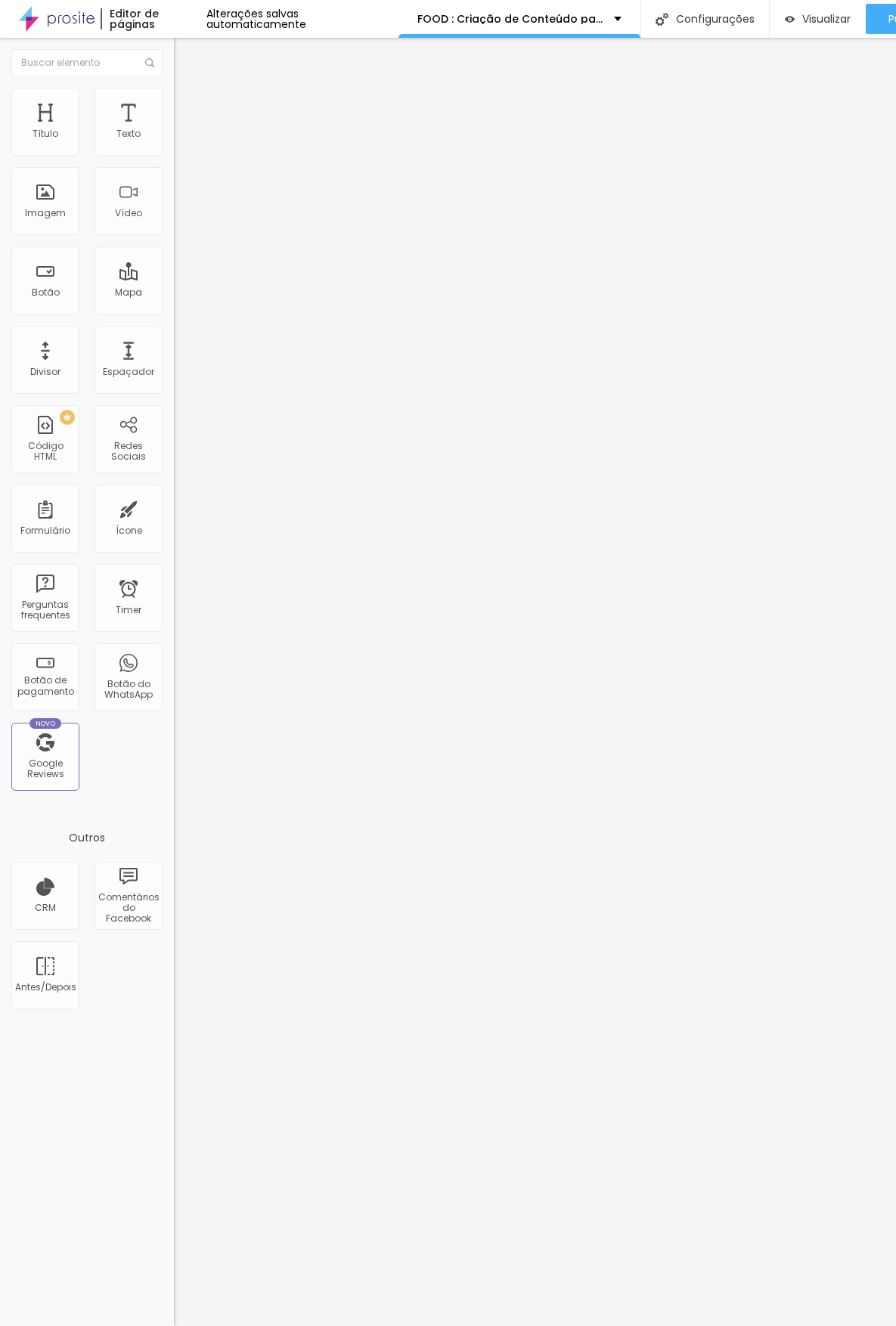
click at [174, 278] on input "range" at bounding box center [223, 284] width 98 height 12
click at [188, 102] on span "Avançado" at bounding box center [213, 98] width 50 height 13
type input "5"
type input "3"
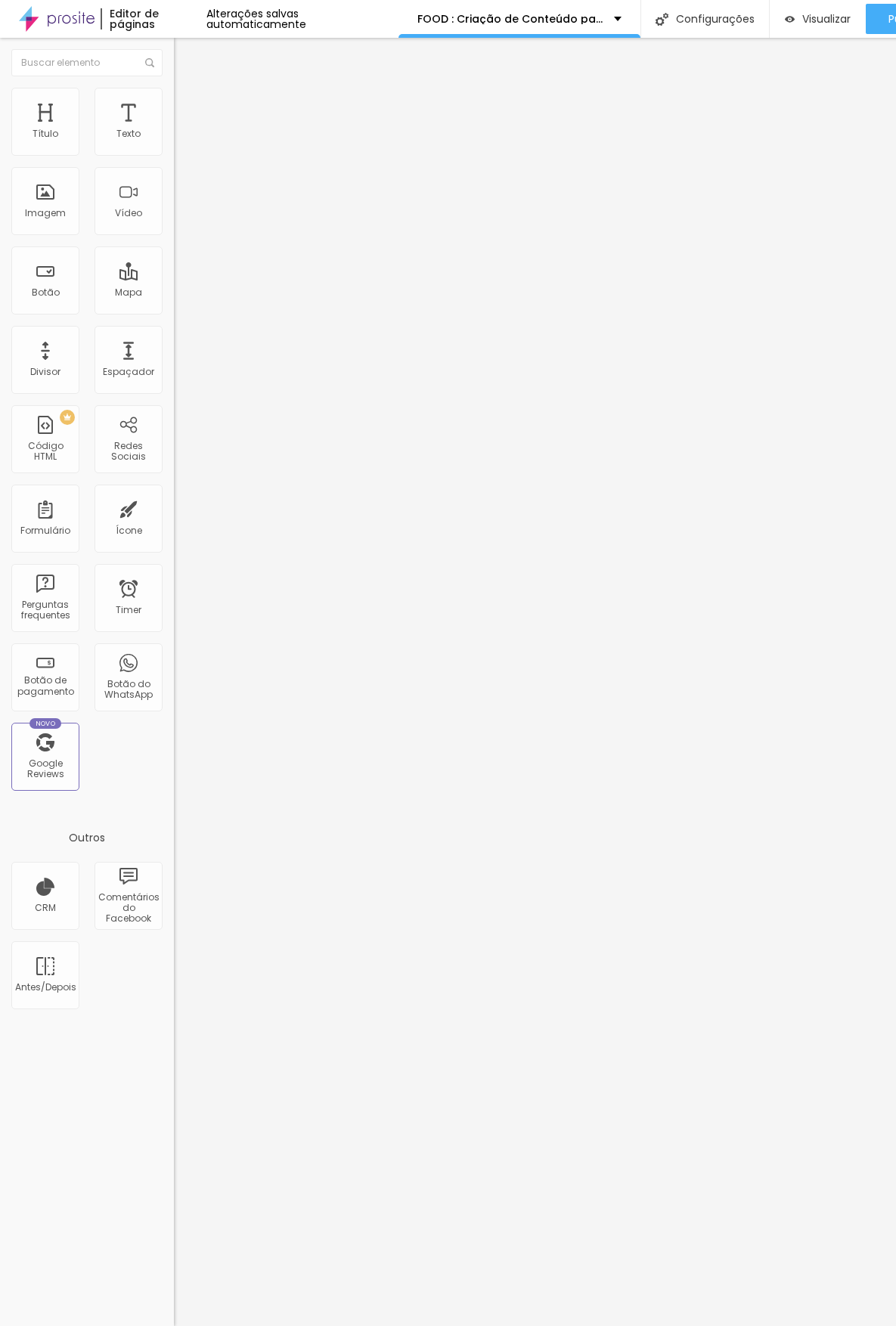
type input "3"
type input "2"
type input "1"
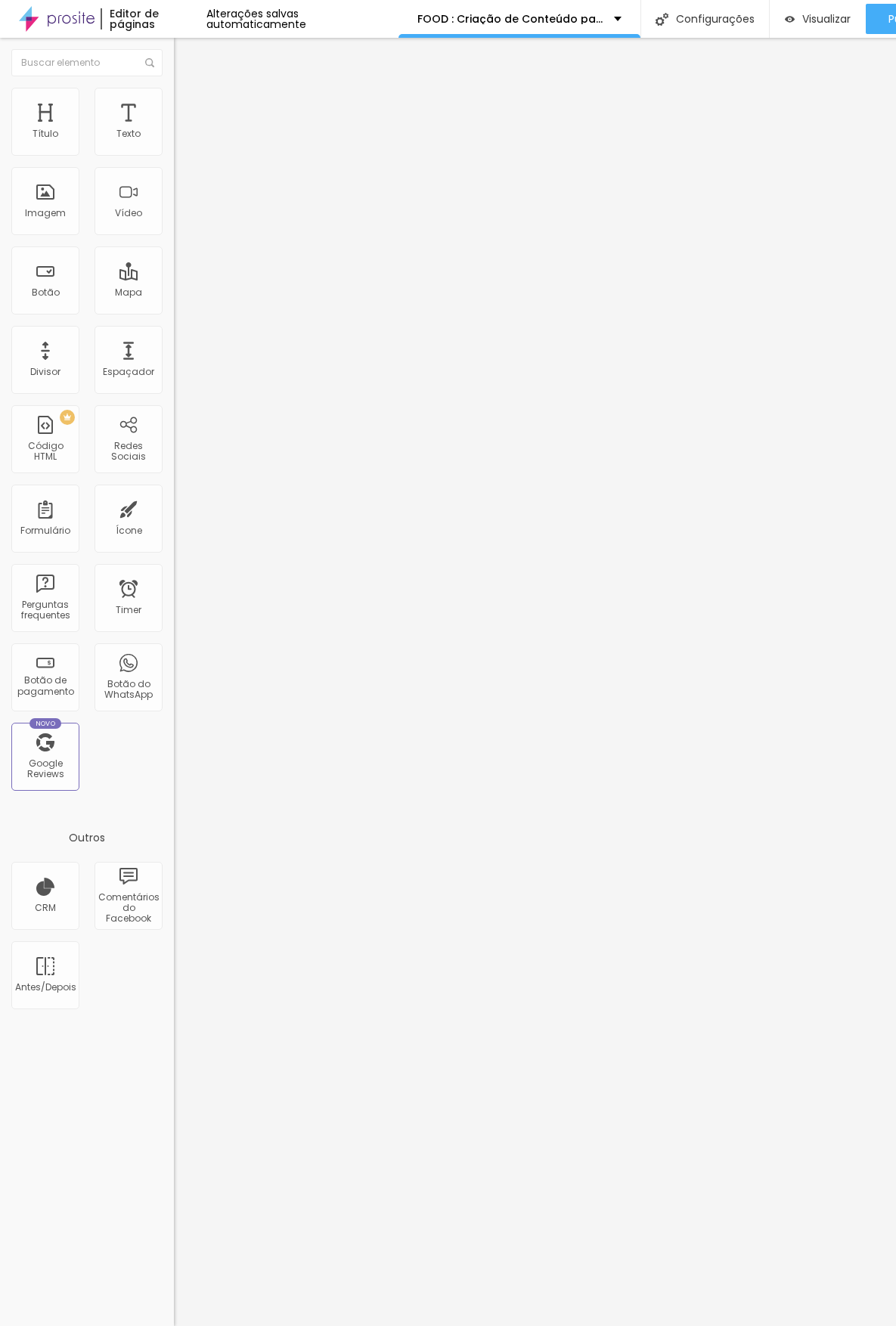
type input "0"
type input "2"
type input "0"
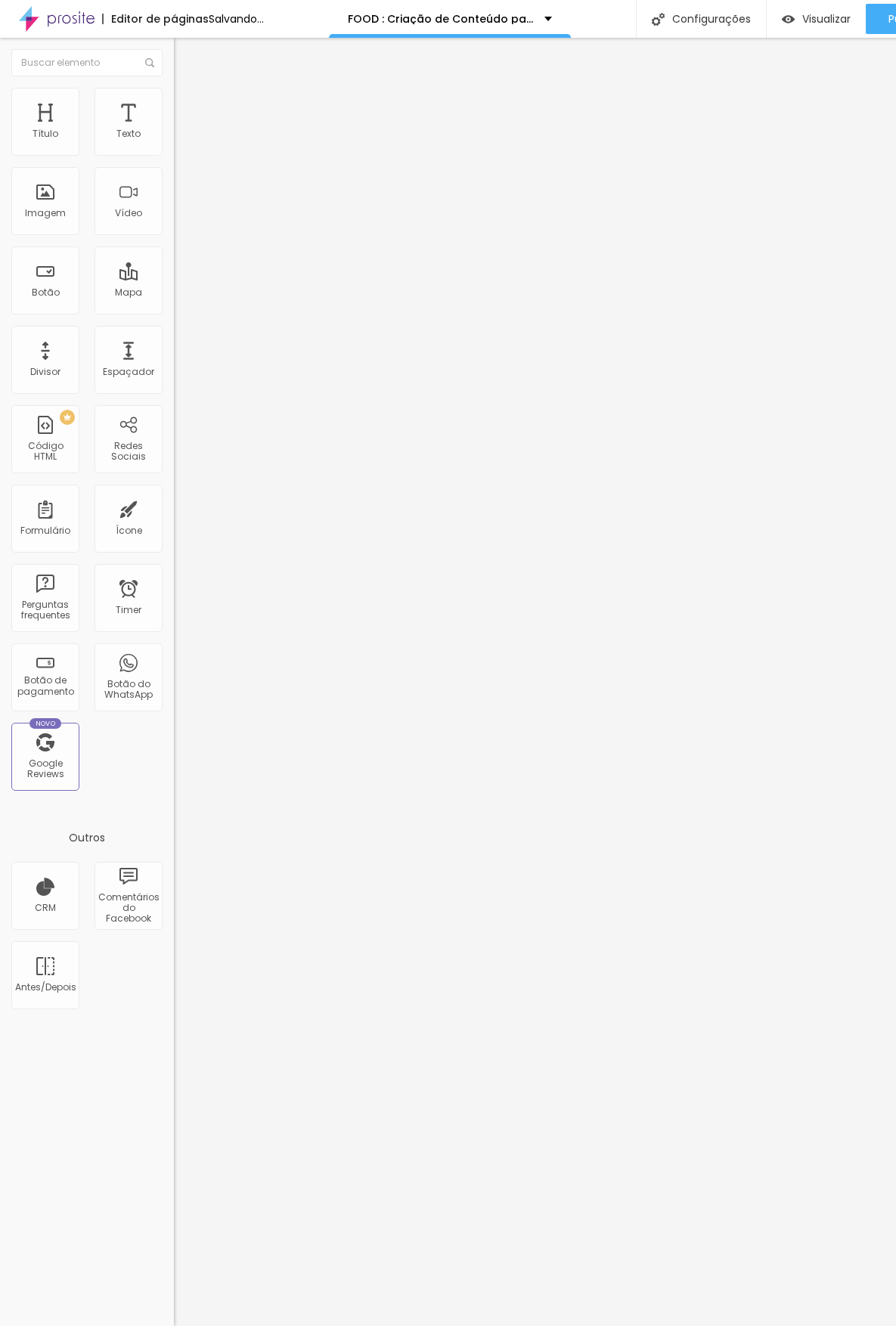
type input "0"
drag, startPoint x: 41, startPoint y: 148, endPoint x: 25, endPoint y: 151, distance: 16.3
type input "0"
click at [174, 278] on input "range" at bounding box center [223, 284] width 98 height 12
type input "7"
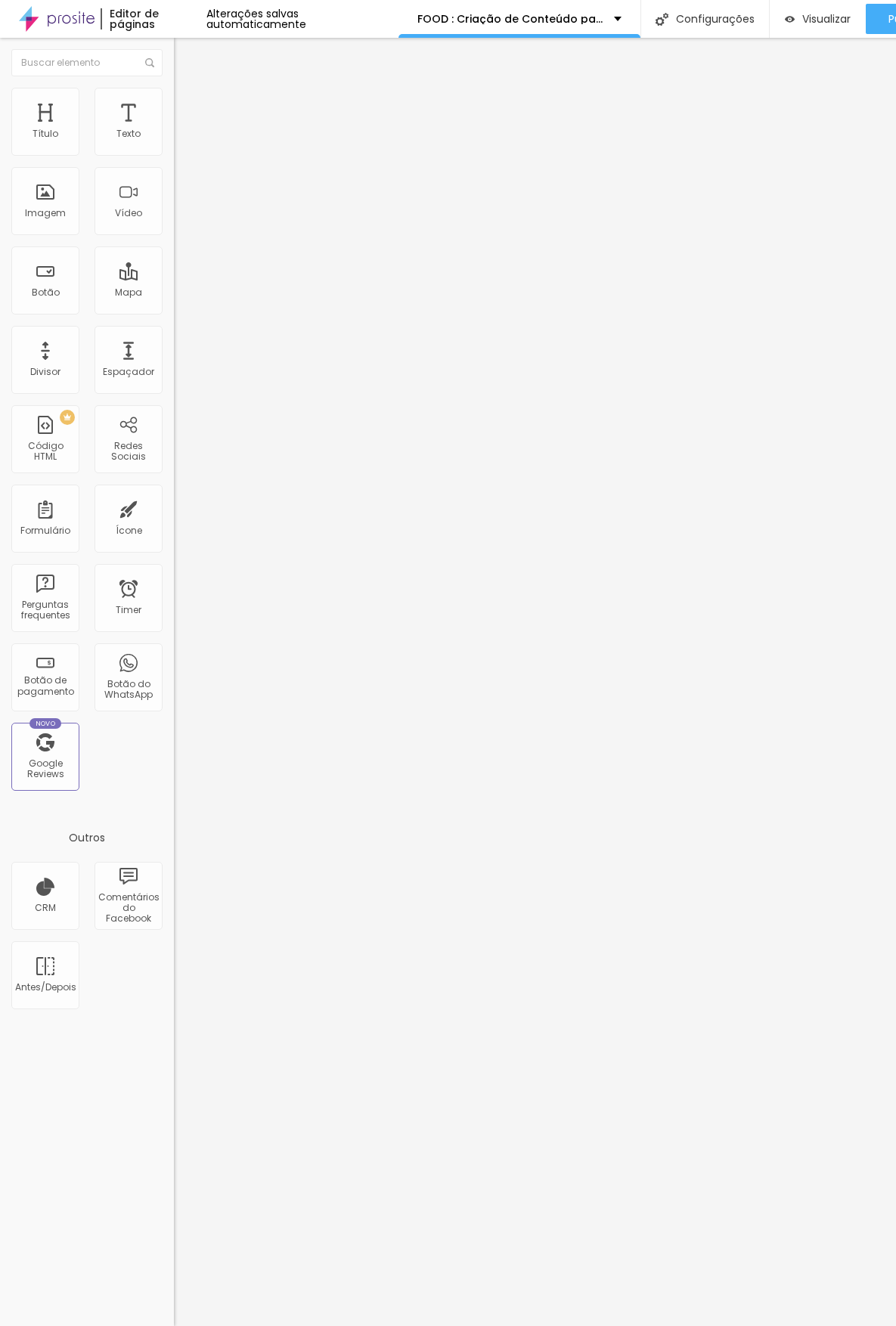
type input "7"
type input "2"
type input "1"
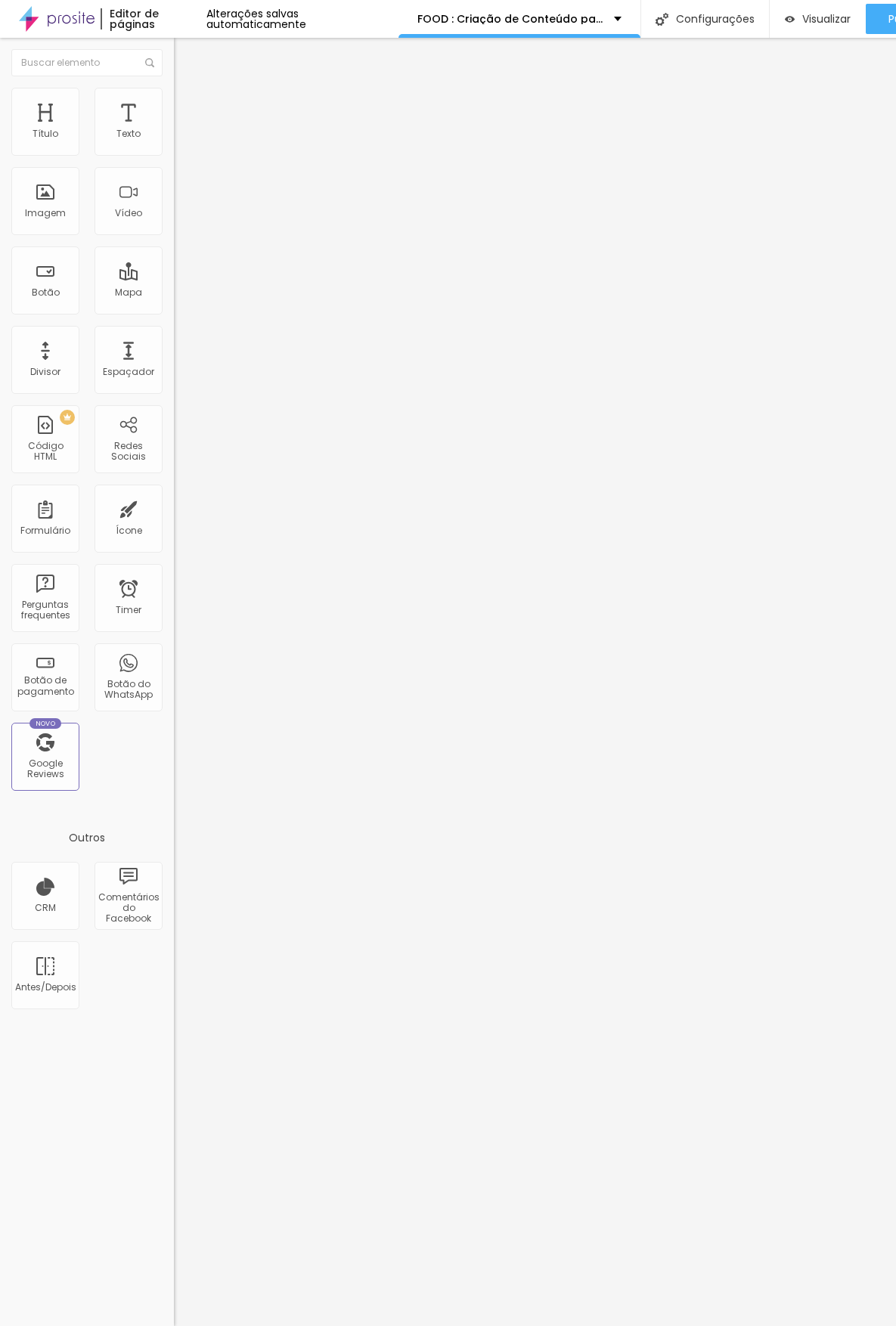
type input "0"
drag, startPoint x: 42, startPoint y: 177, endPoint x: 34, endPoint y: 176, distance: 8.1
type input "0"
click at [174, 492] on input "range" at bounding box center [223, 498] width 98 height 12
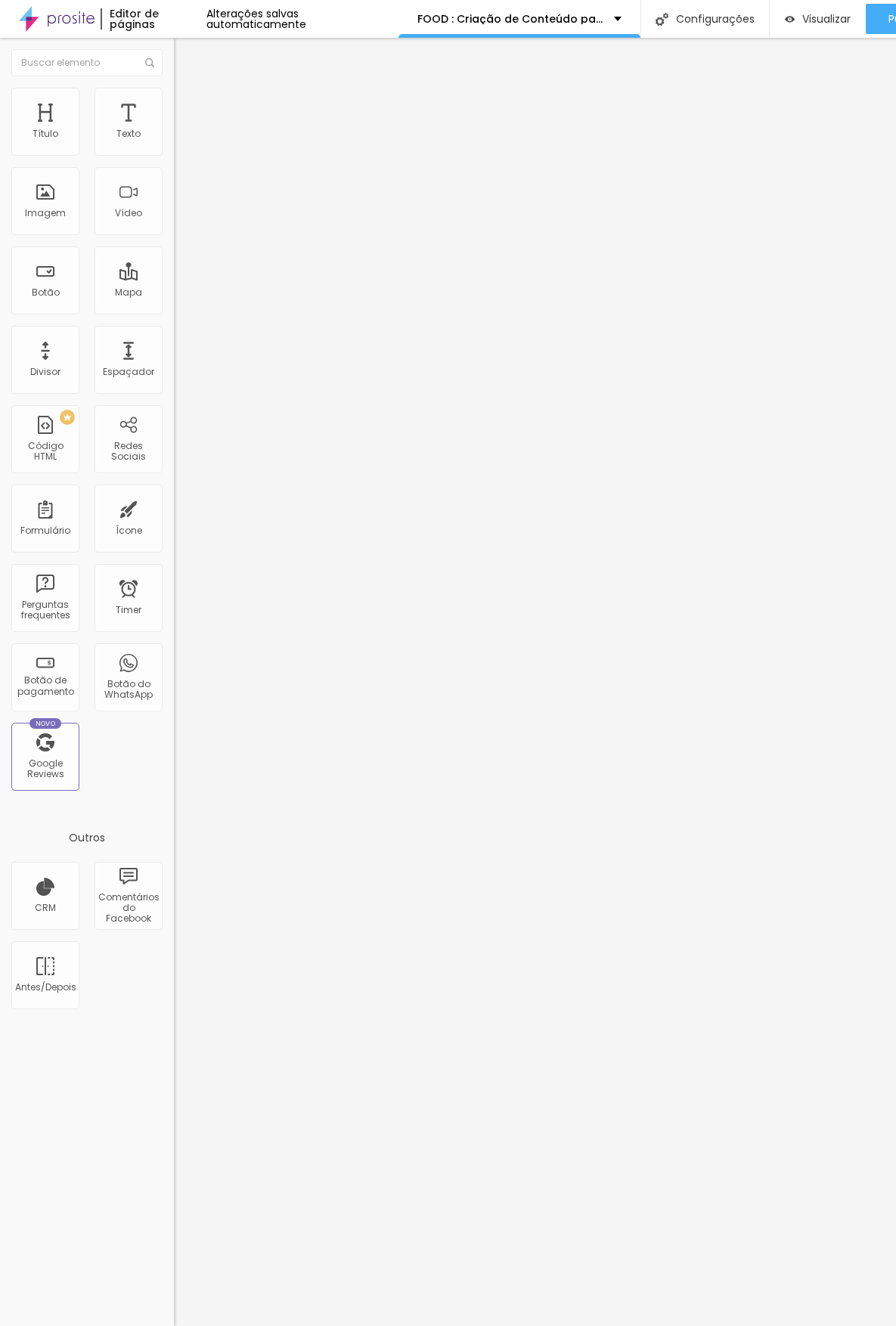
click at [174, 88] on li "Avançado" at bounding box center [261, 95] width 174 height 15
type input "8"
type input "6"
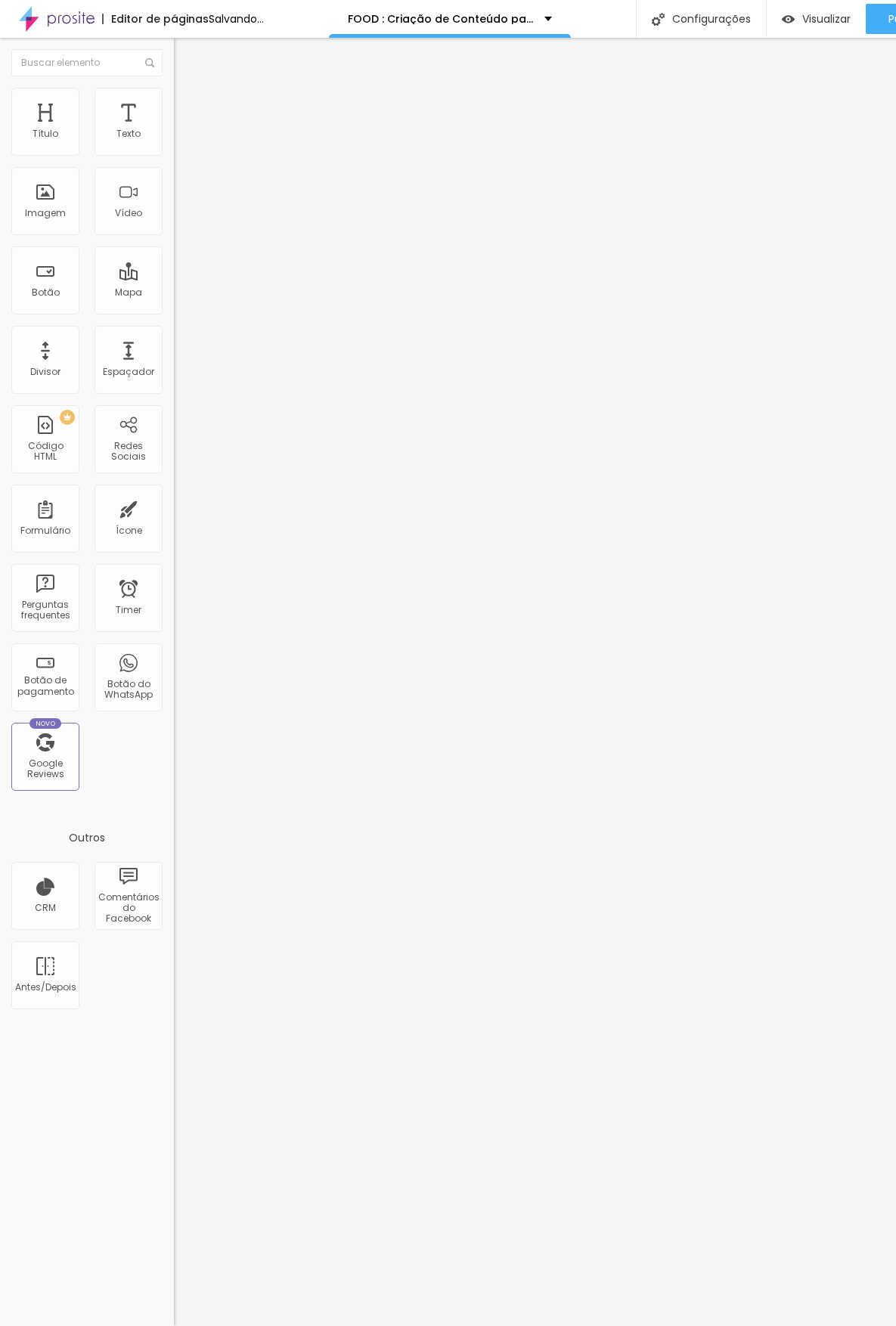
type input "0"
drag, startPoint x: 44, startPoint y: 180, endPoint x: 34, endPoint y: 180, distance: 10.0
type input "0"
click at [174, 492] on input "range" at bounding box center [223, 498] width 98 height 12
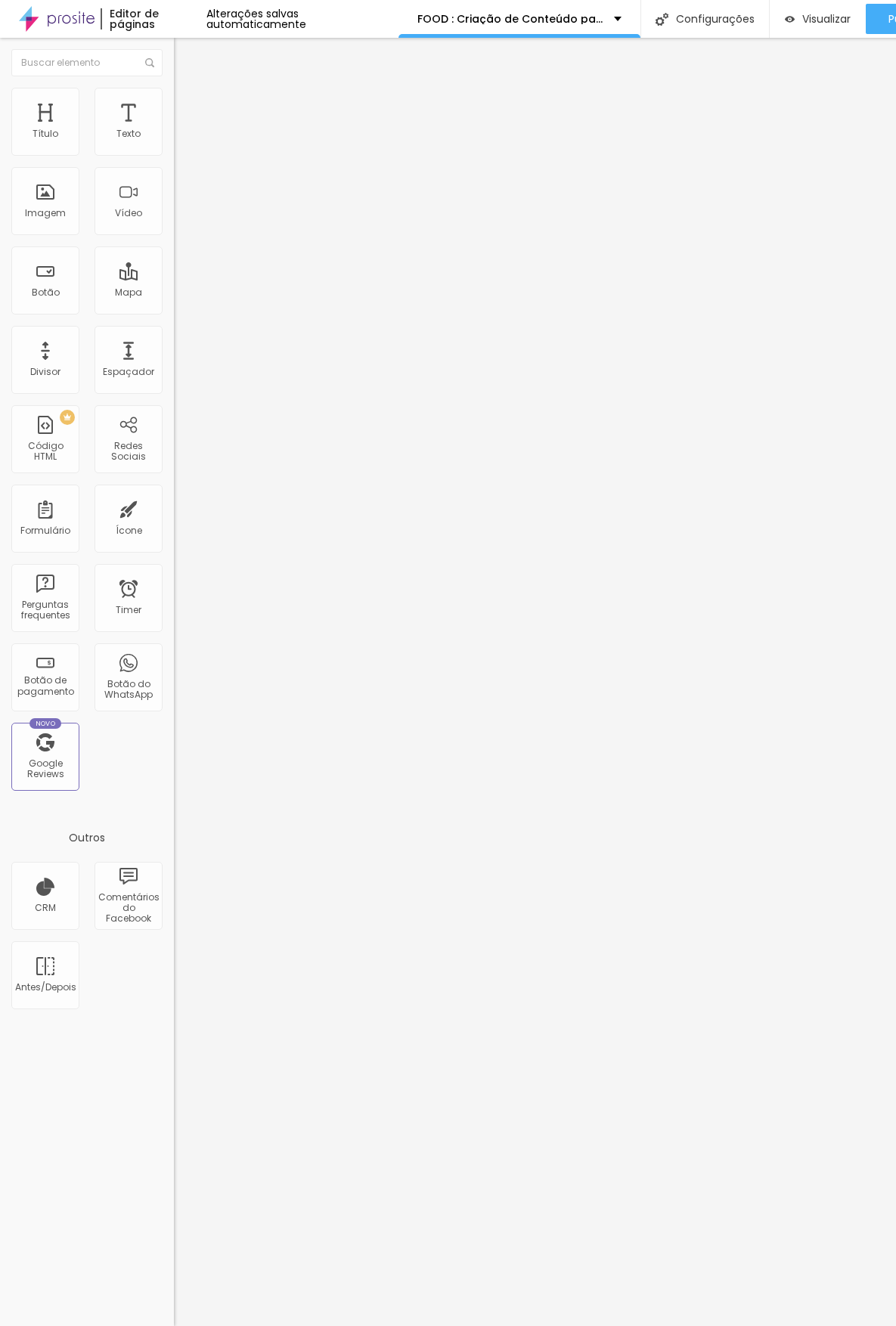
click at [174, 100] on li "Avançado" at bounding box center [261, 95] width 174 height 15
type input "9"
type input "11"
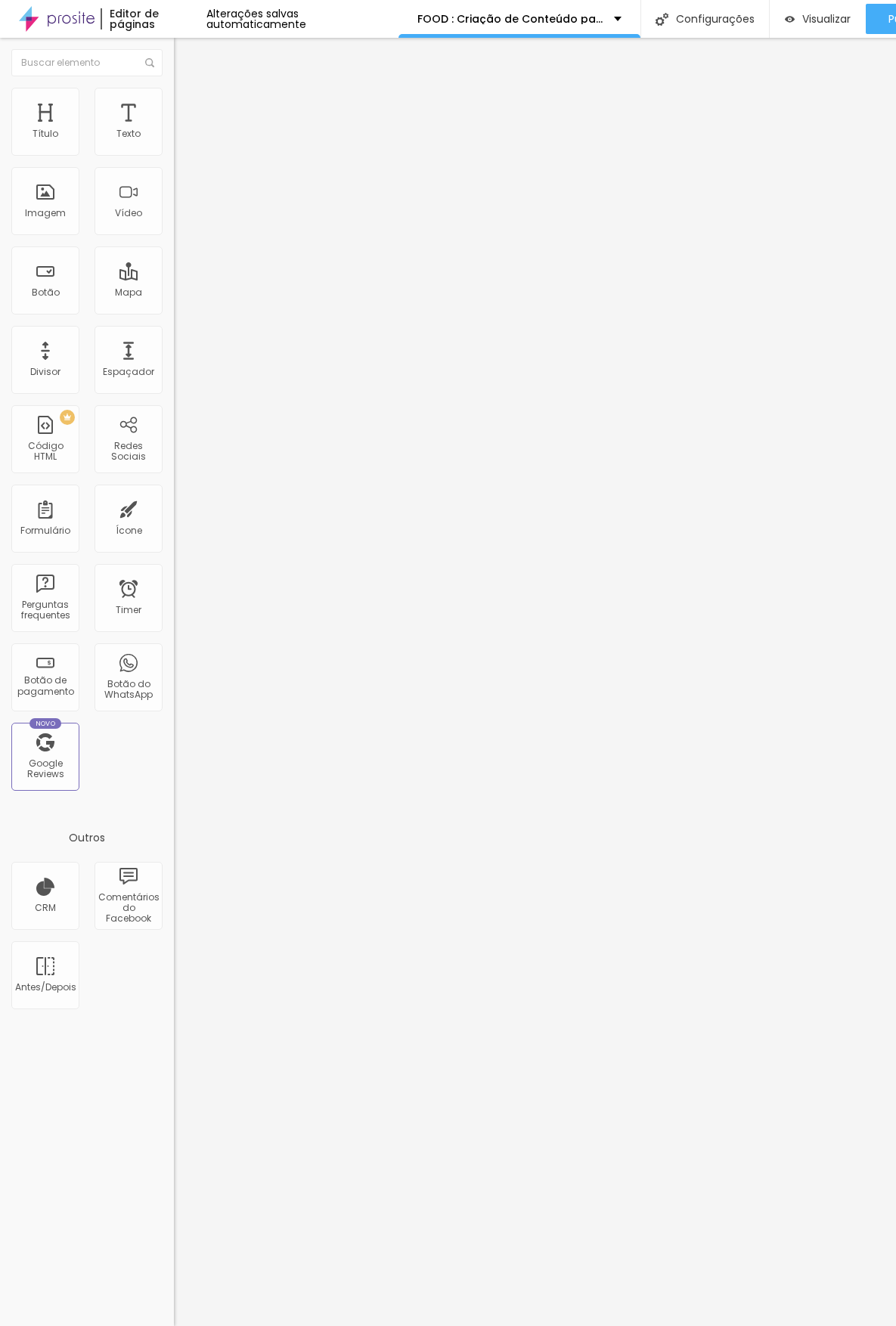
type input "12"
type input "14"
type input "17"
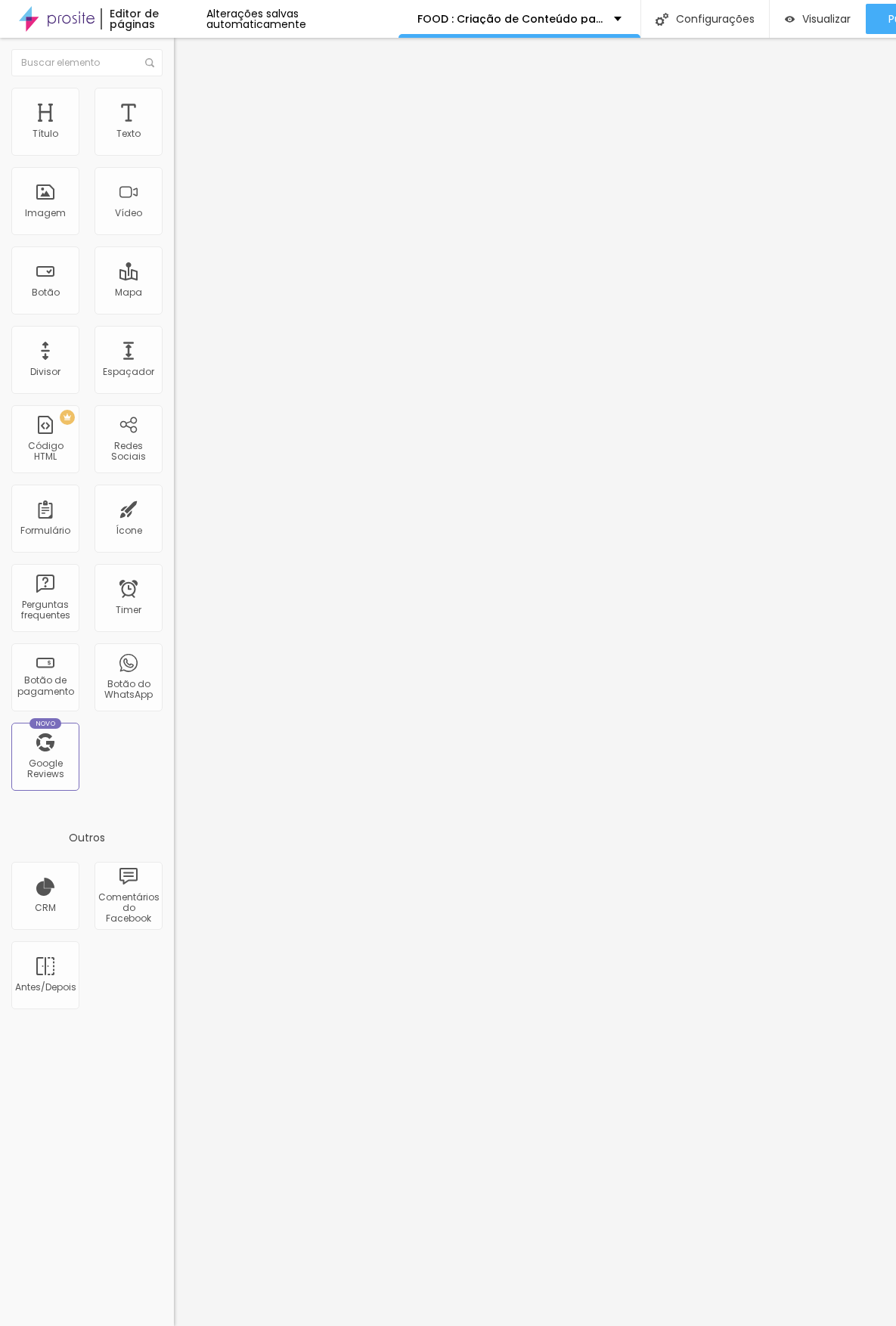
type input "17"
type input "18"
type input "19"
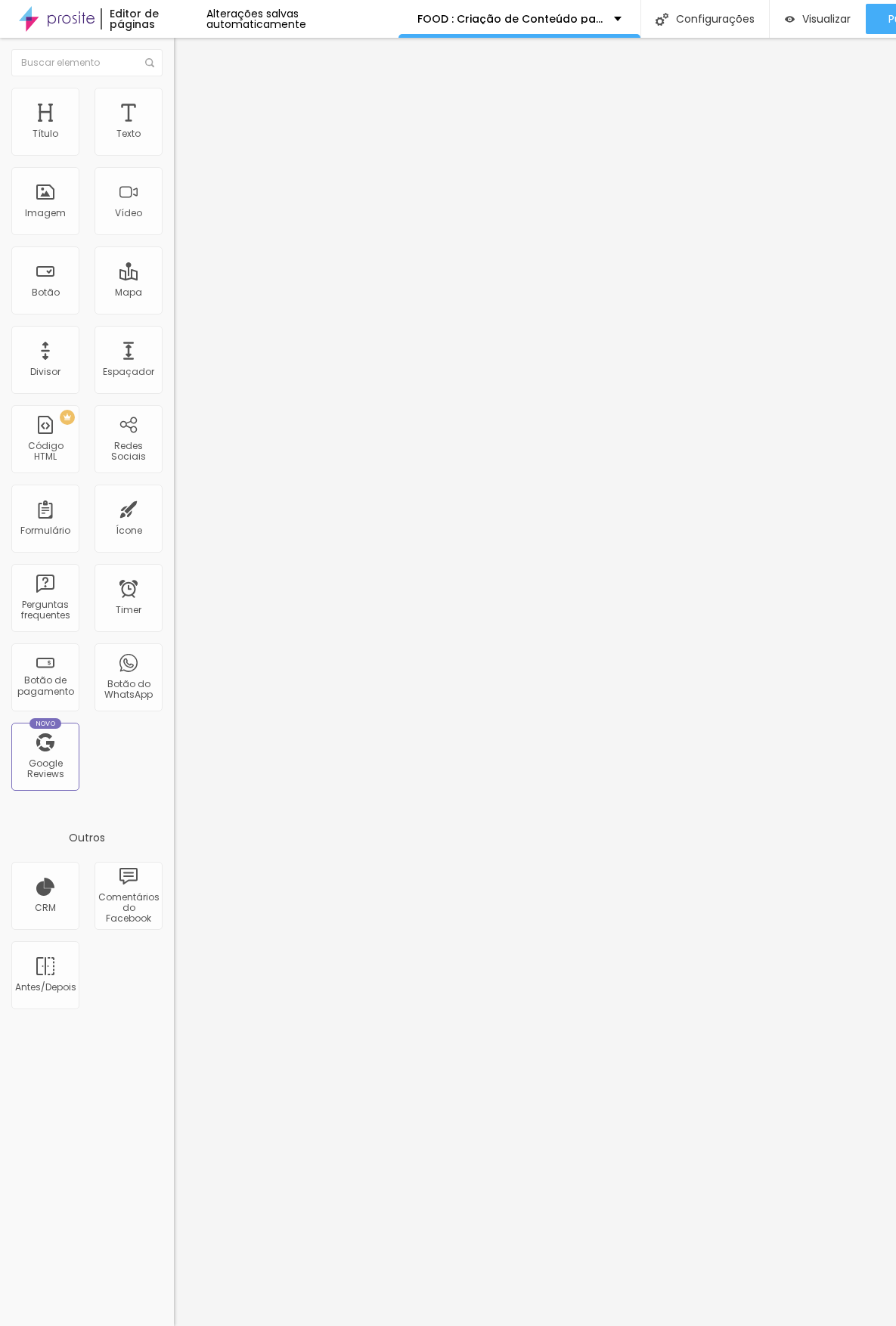
type input "20"
type input "21"
type input "22"
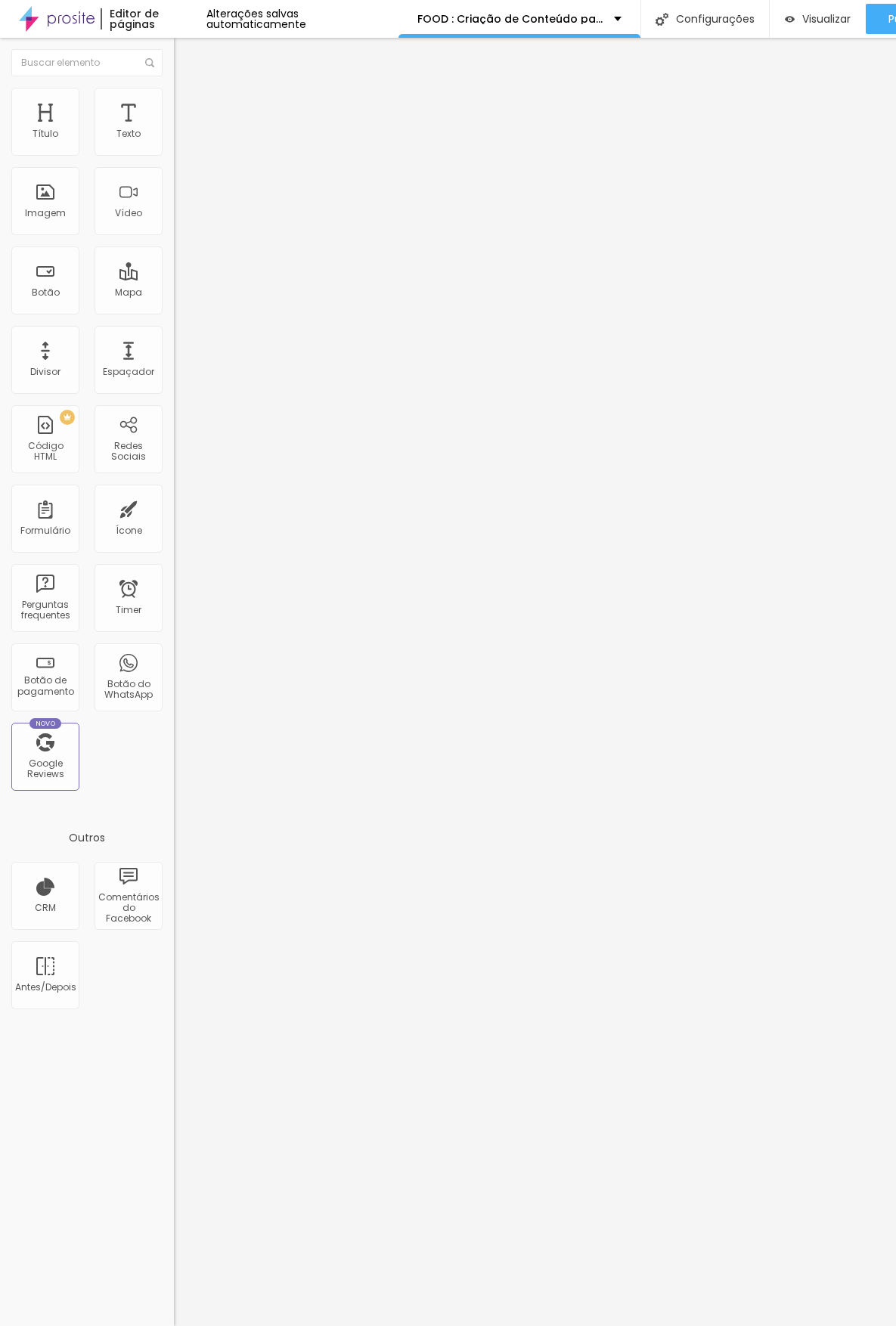
type input "22"
type input "23"
type input "25"
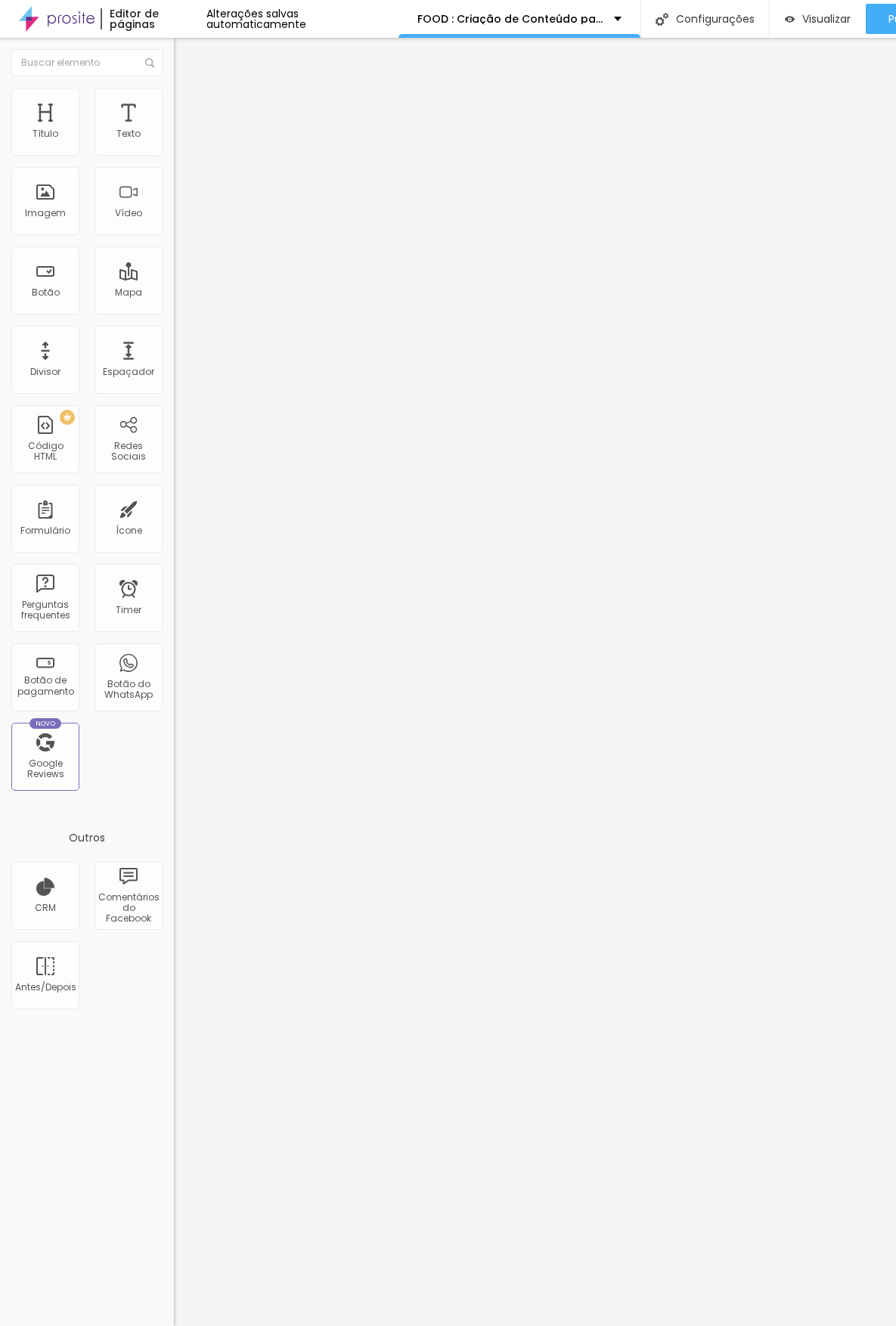
type input "24"
type input "23"
drag, startPoint x: 43, startPoint y: 179, endPoint x: 57, endPoint y: 175, distance: 14.6
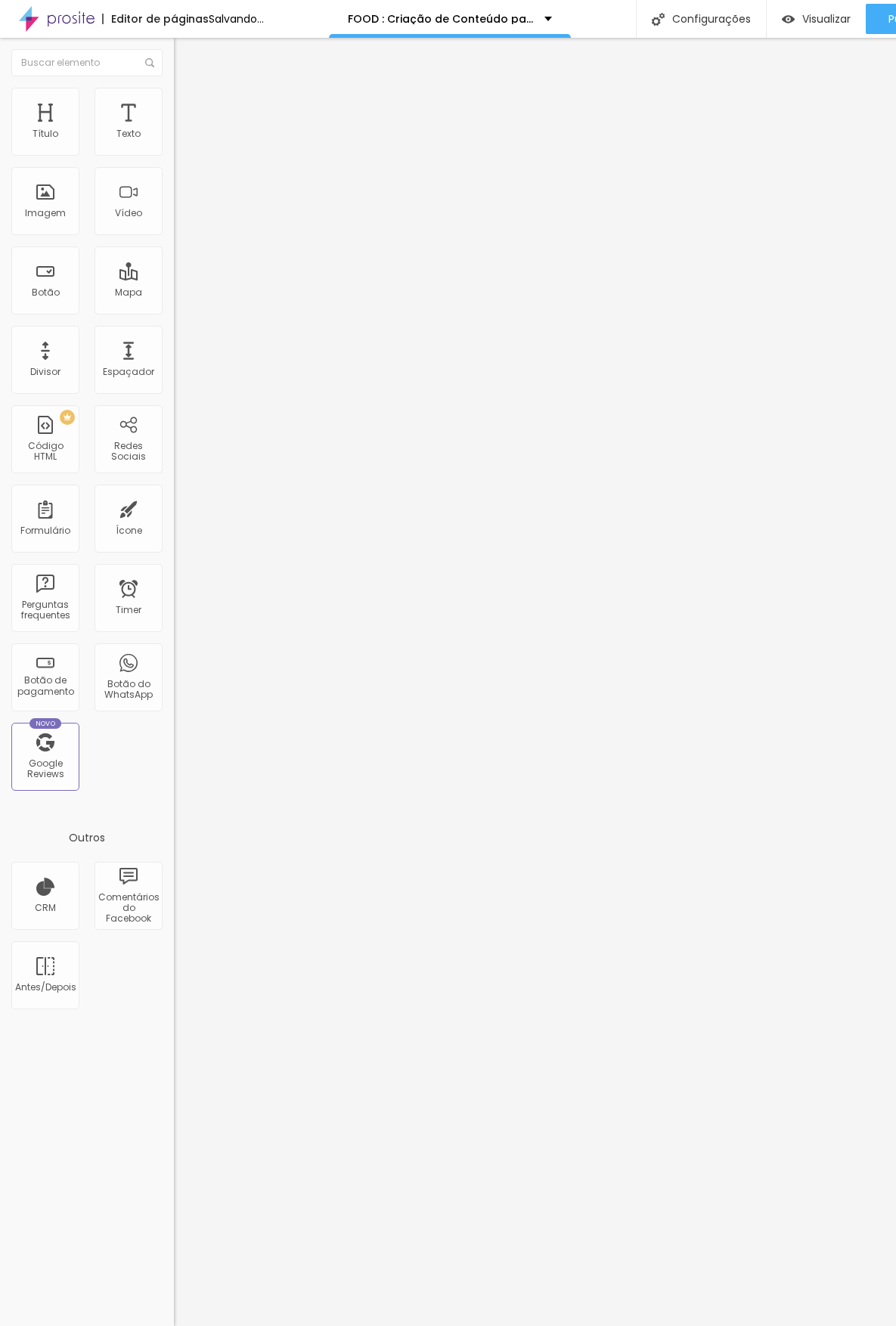
type input "23"
click at [174, 492] on input "range" at bounding box center [223, 498] width 98 height 12
click at [188, 104] on span "Avançado" at bounding box center [213, 98] width 50 height 13
click at [188, 89] on span "Estilo" at bounding box center [199, 83] width 23 height 13
click at [174, 145] on button "button" at bounding box center [184, 136] width 22 height 16
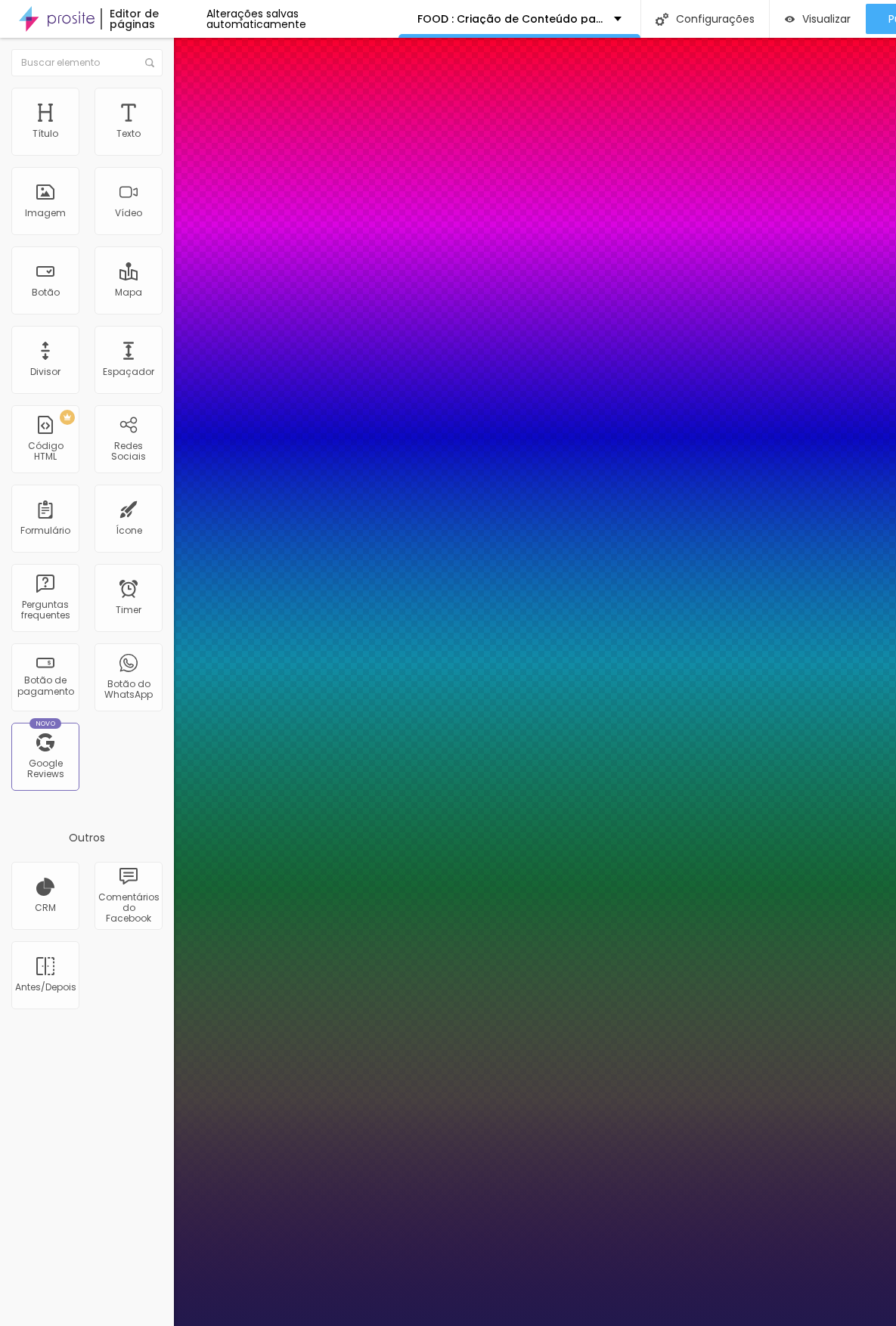
type input "1"
click at [269, 1325] on div at bounding box center [448, 1326] width 896 height 0
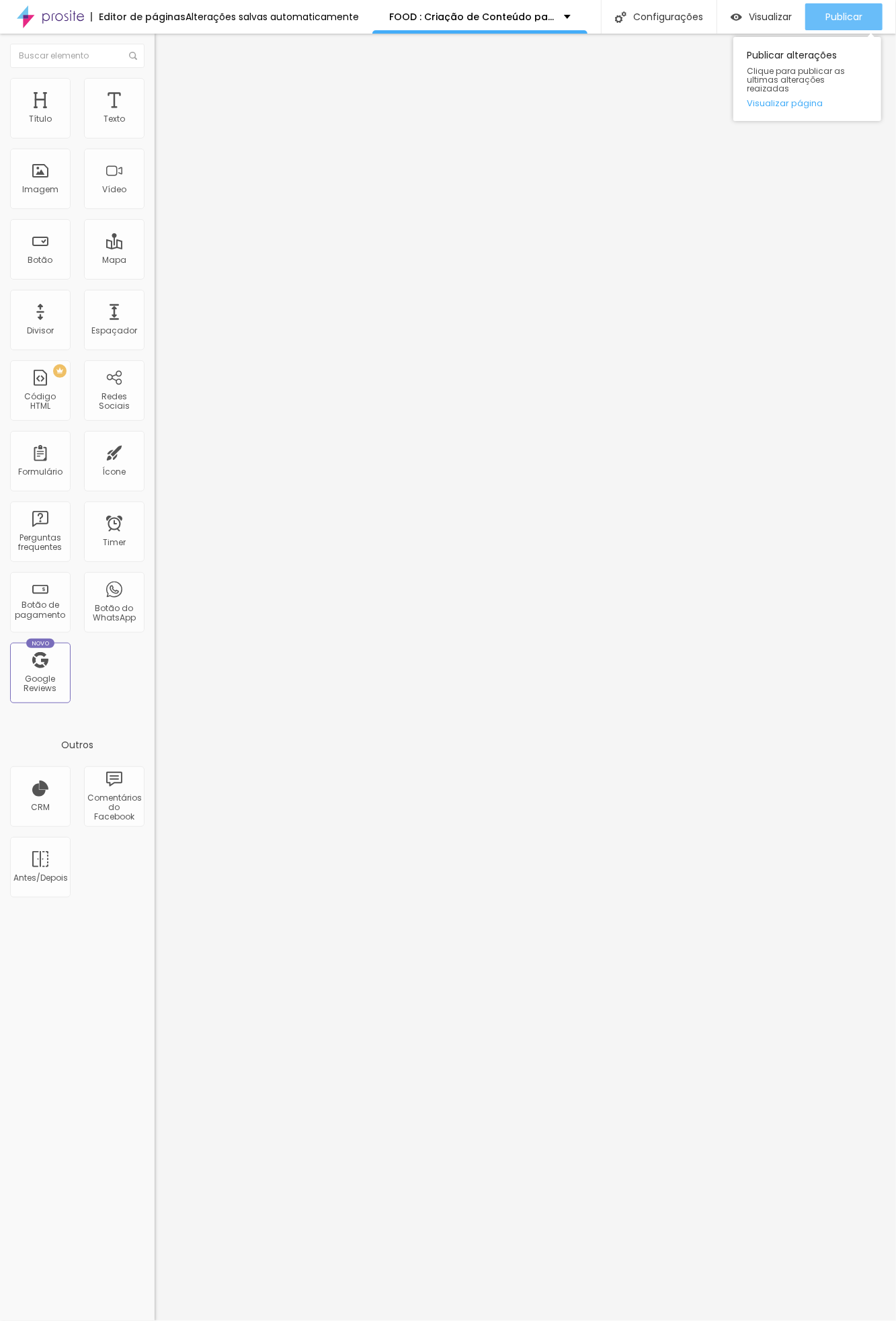
click at [796, 15] on span "Publicar" at bounding box center [844, 17] width 37 height 11
click at [796, 9] on div "Publicar" at bounding box center [844, 17] width 37 height 27
click at [796, 12] on span "Publicar" at bounding box center [844, 17] width 37 height 11
click at [789, 99] on link "Visualizar página" at bounding box center [807, 103] width 121 height 9
click at [154, 129] on button "button" at bounding box center [164, 121] width 19 height 14
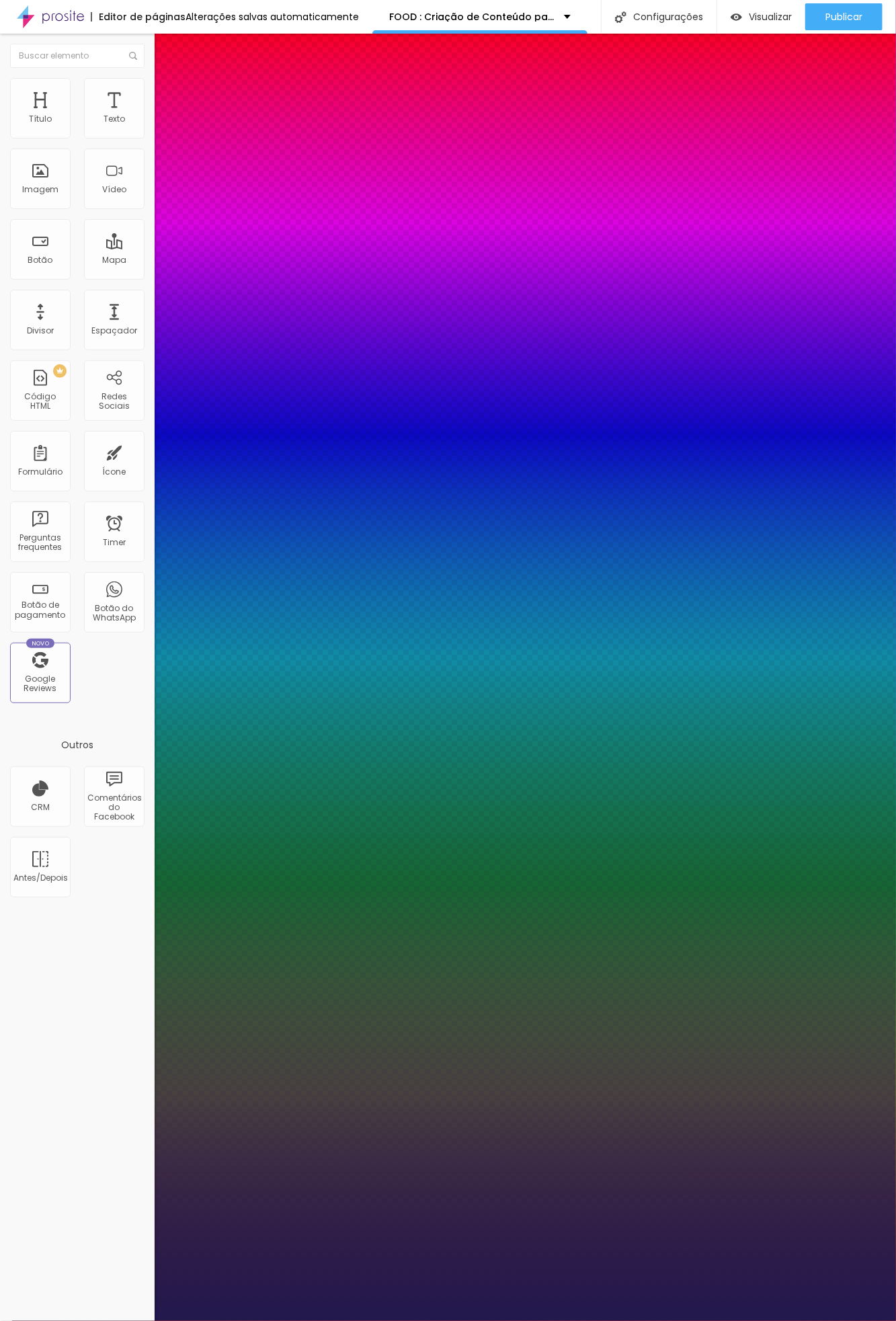
type input "1"
click at [580, 1179] on div at bounding box center [448, 1321] width 896 height 0
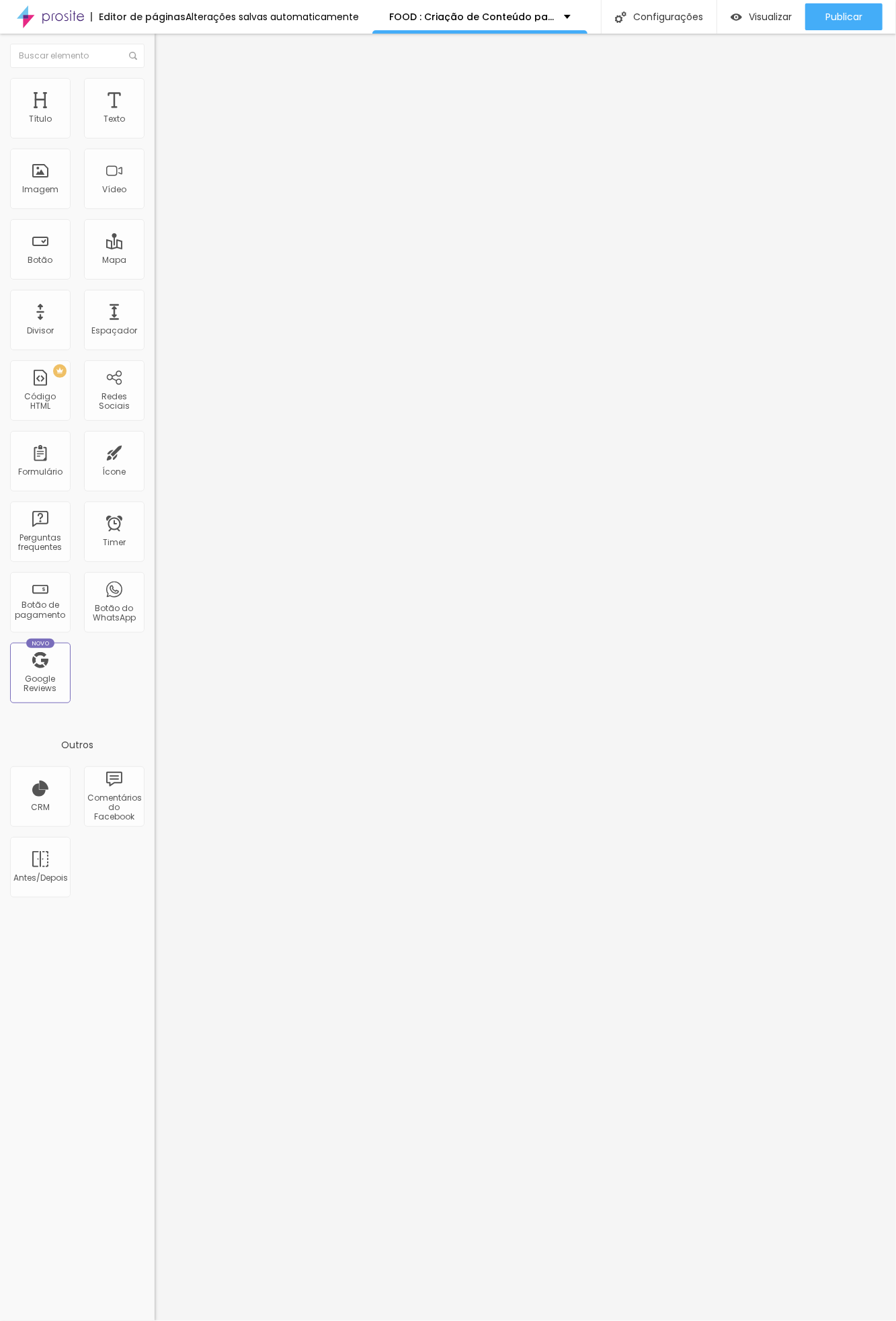
click at [160, 125] on icon "button" at bounding box center [163, 121] width 8 height 8
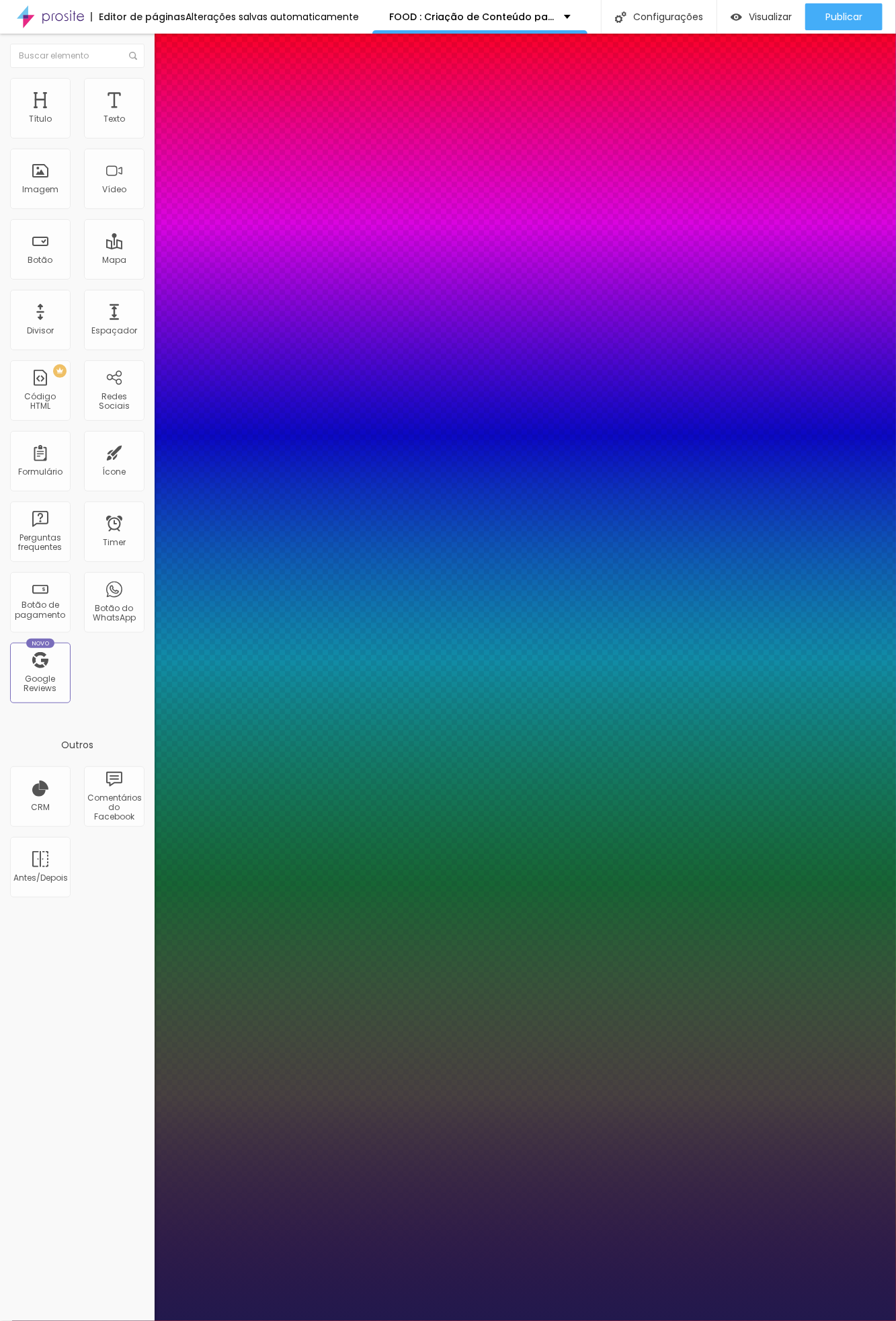
type input "1"
type input "1.1"
type input "1"
type input "1.2"
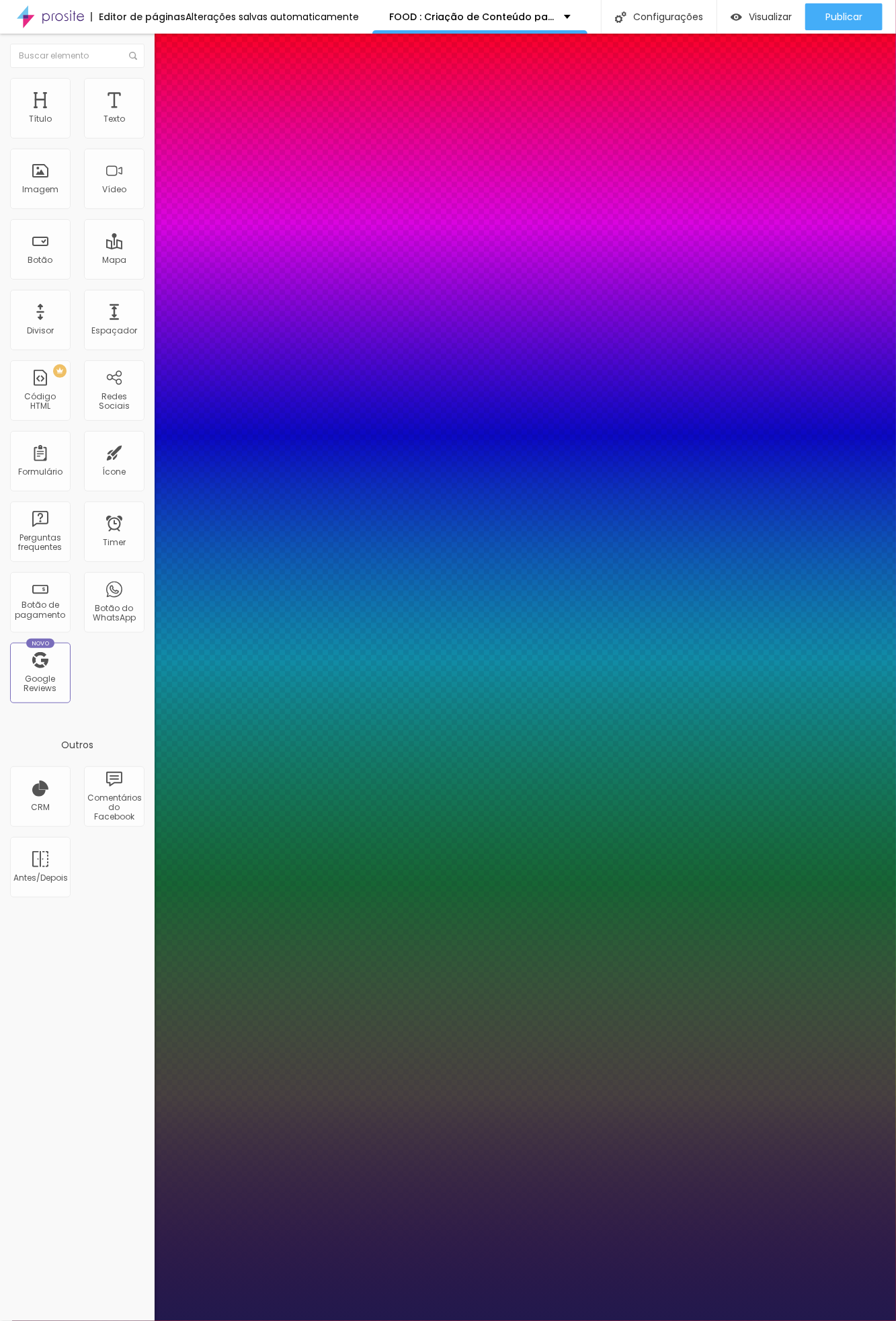
type input "1.2"
type input "1"
type input "1.3"
type input "1"
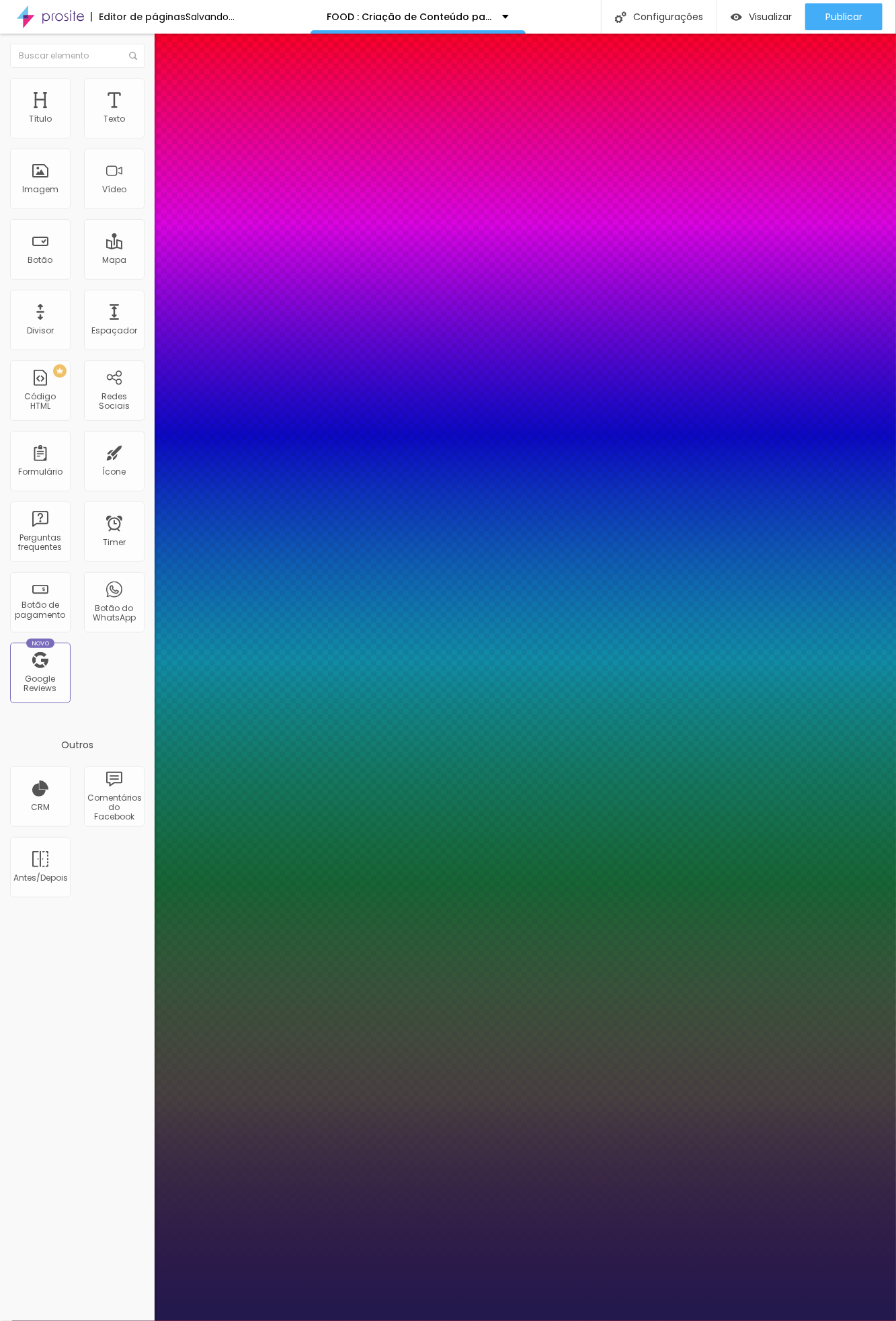
drag, startPoint x: 205, startPoint y: 323, endPoint x: 224, endPoint y: 323, distance: 19.0
type input "1.3"
type input "1"
click at [57, 1179] on div at bounding box center [448, 1321] width 896 height 0
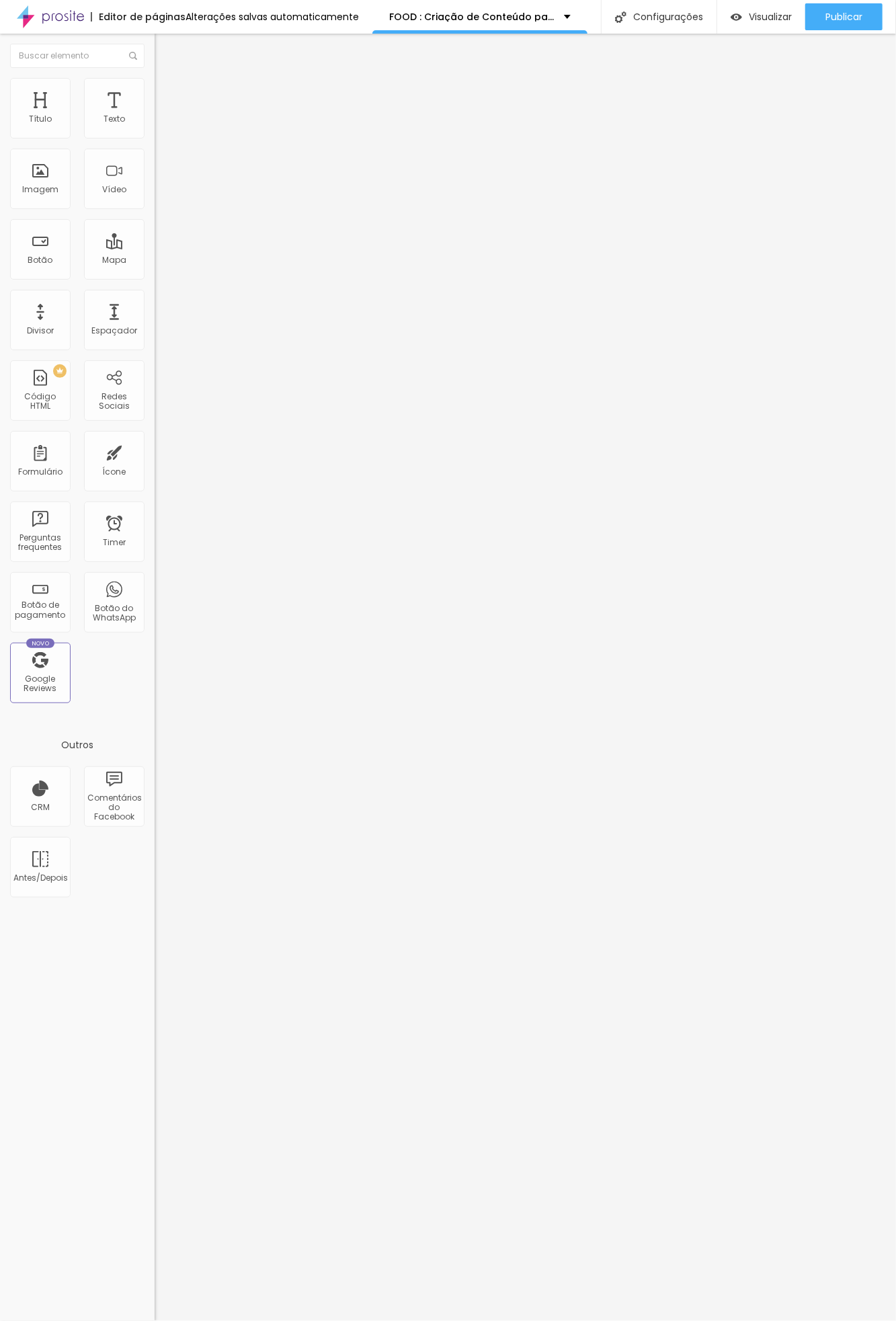
click at [154, 577] on div "Editar Texto Estilo Avançado Tipografia Voltar ao padrão Sombra DESATIVADO Volt…" at bounding box center [232, 678] width 154 height 1288
click at [796, 12] on span "Publicar" at bounding box center [844, 17] width 37 height 11
